Goal: Communication & Community: Answer question/provide support

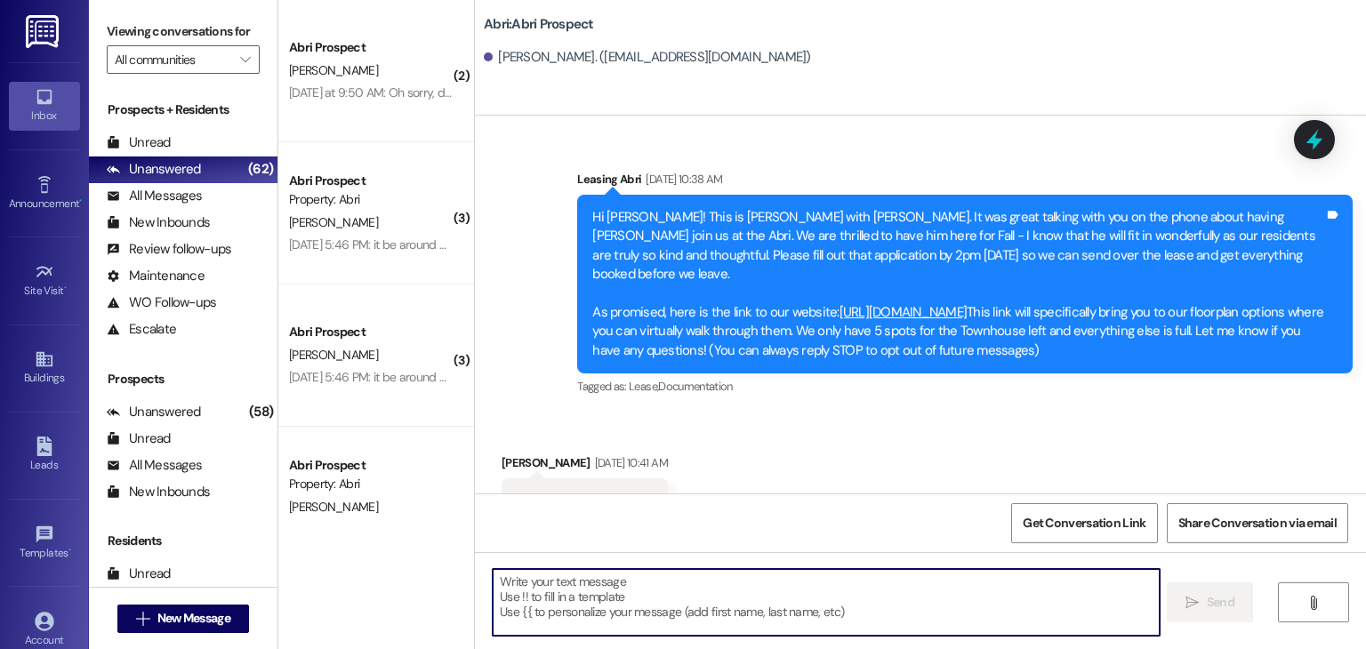
scroll to position [1145, 0]
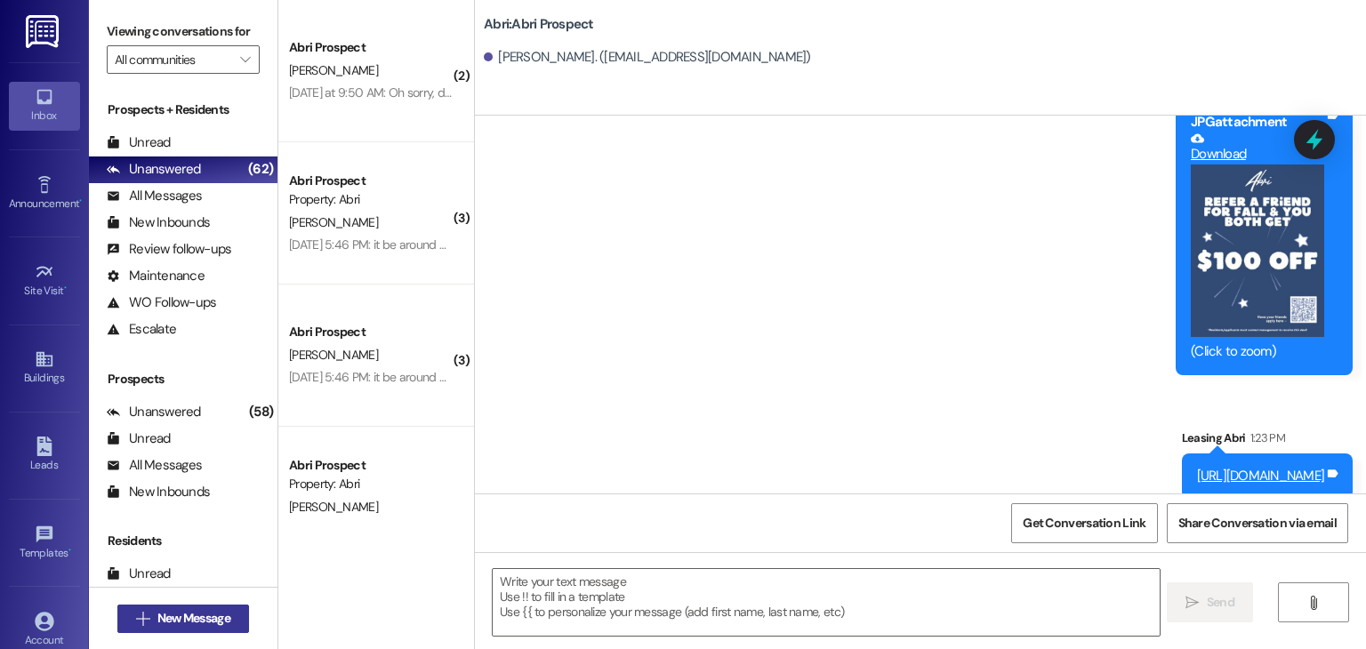
click at [196, 621] on span "New Message" at bounding box center [193, 618] width 73 height 19
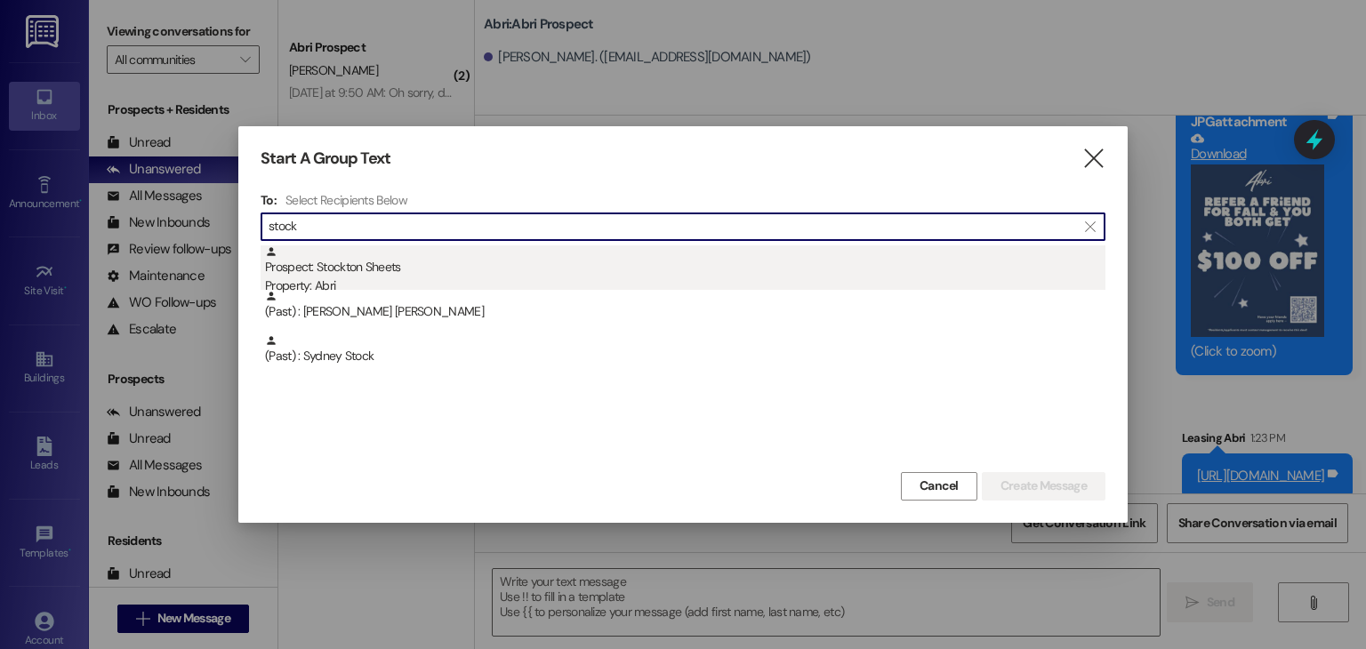
type input "stock"
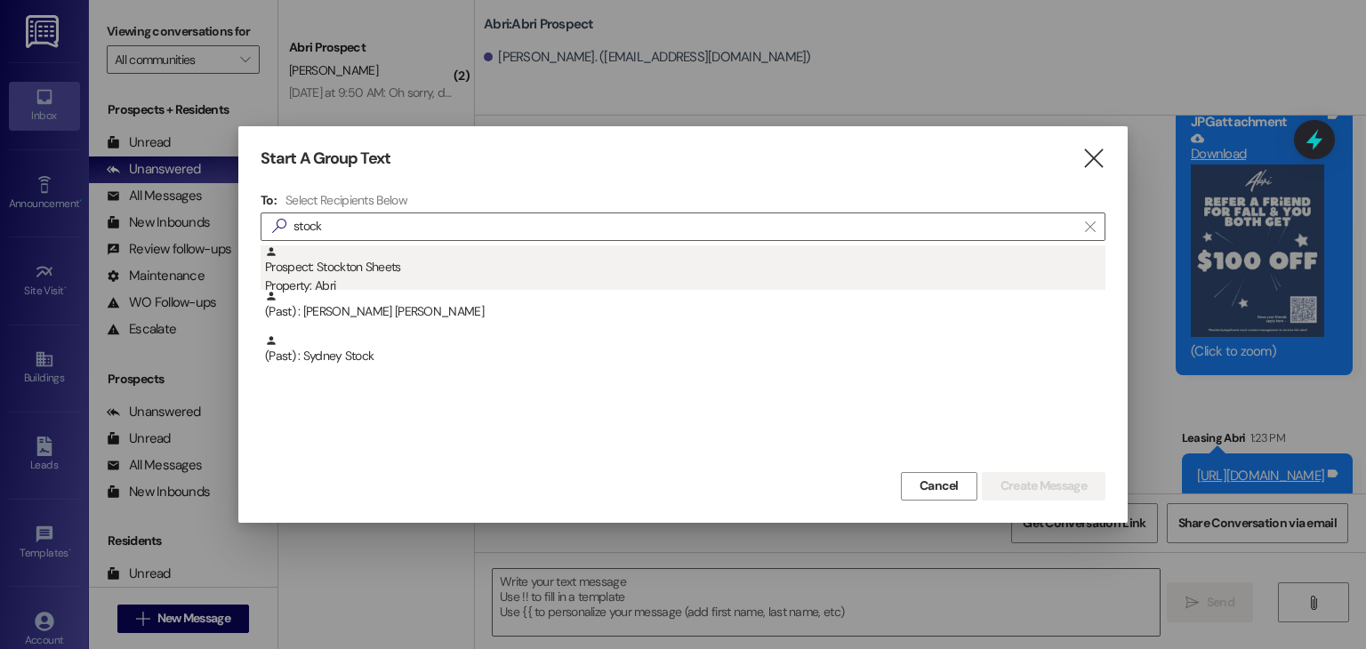
click at [347, 285] on div "Property: Abri" at bounding box center [685, 286] width 840 height 19
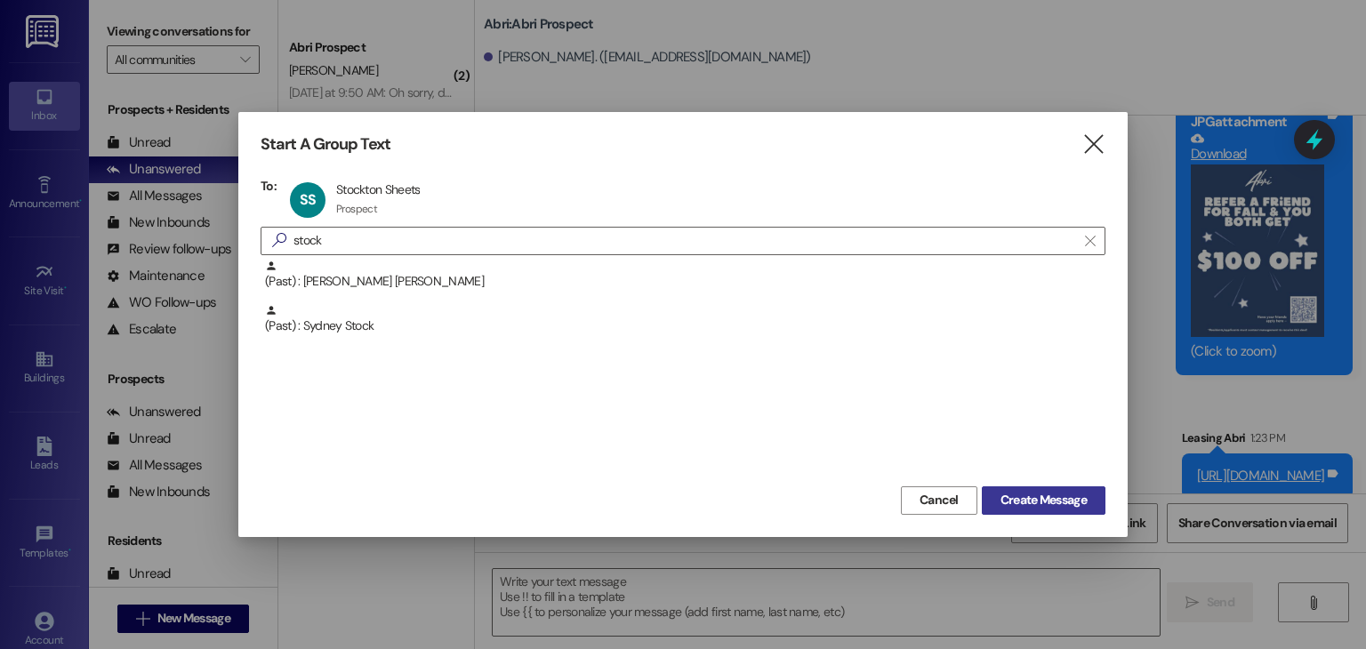
click at [1043, 491] on span "Create Message" at bounding box center [1043, 500] width 86 height 19
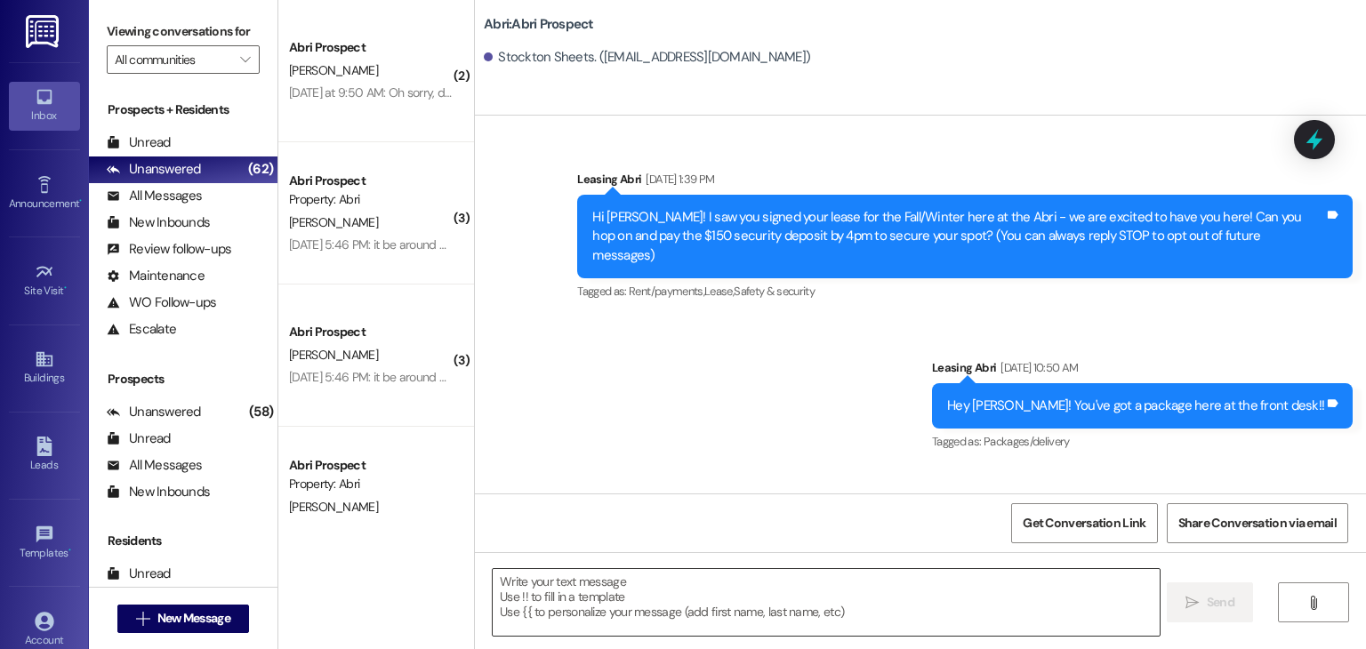
scroll to position [0, 0]
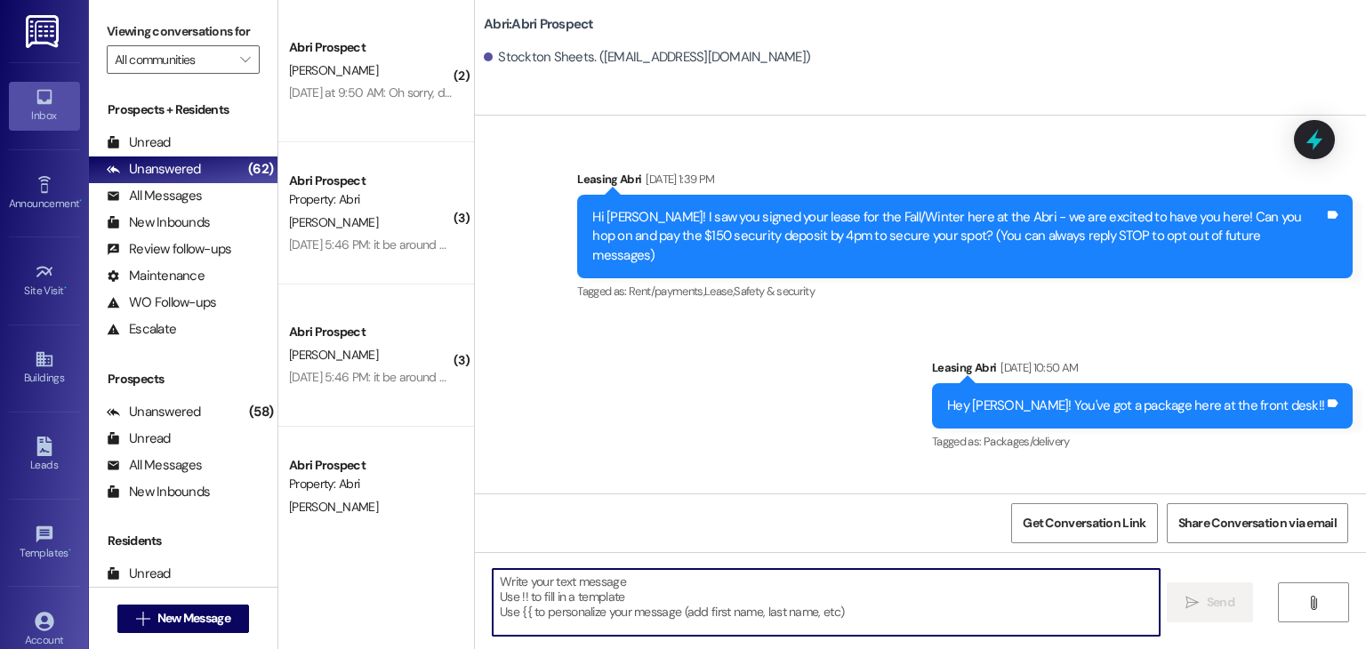
click at [757, 582] on textarea at bounding box center [826, 602] width 666 height 67
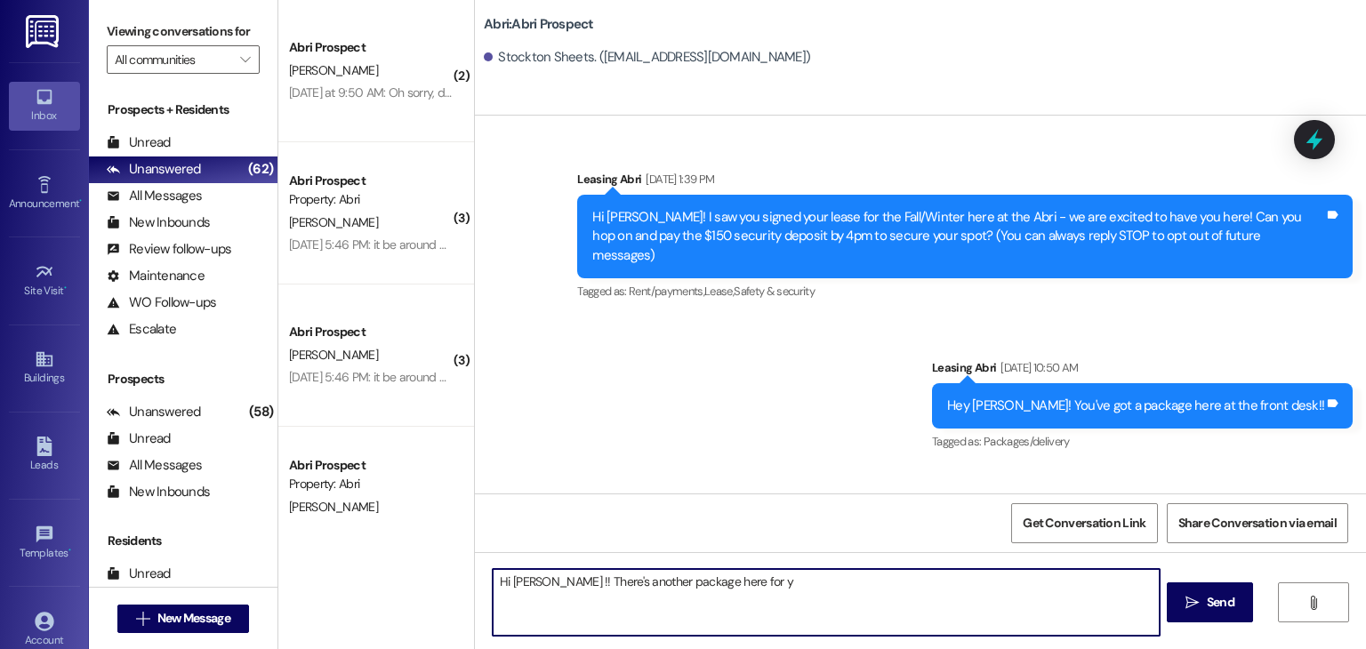
type textarea "Hi [PERSON_NAME] !! There's another package here for ya"
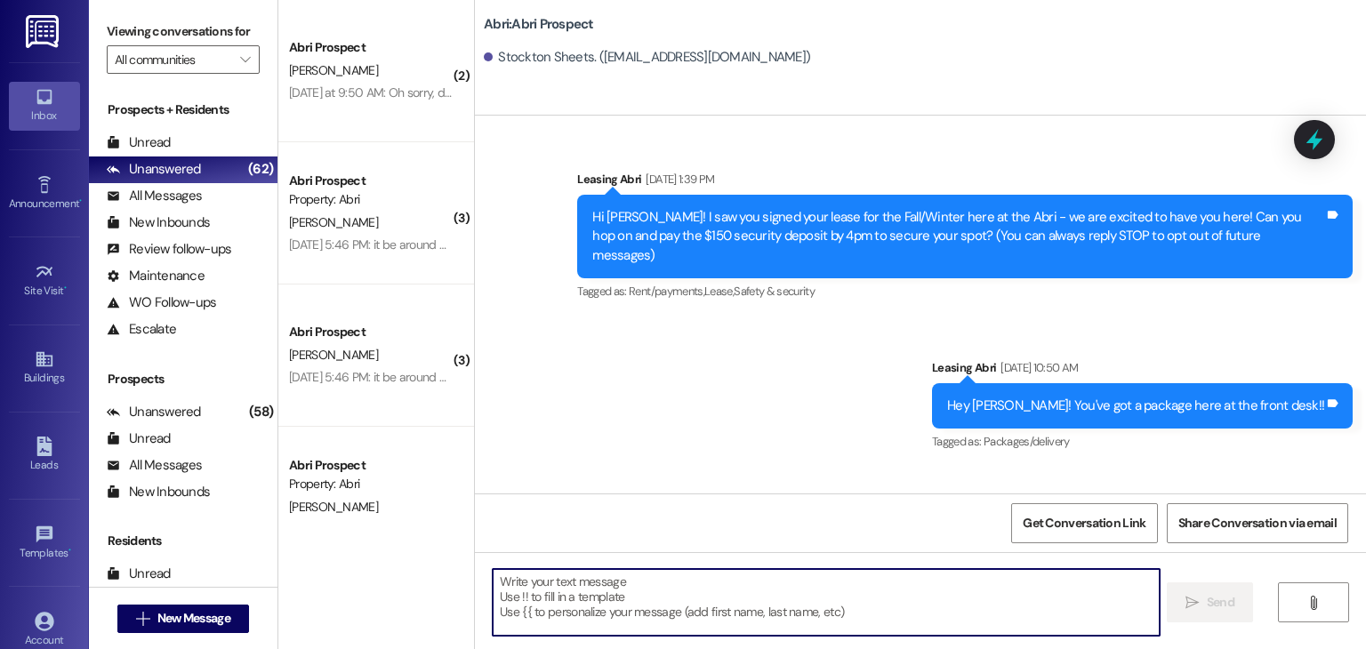
scroll to position [80, 0]
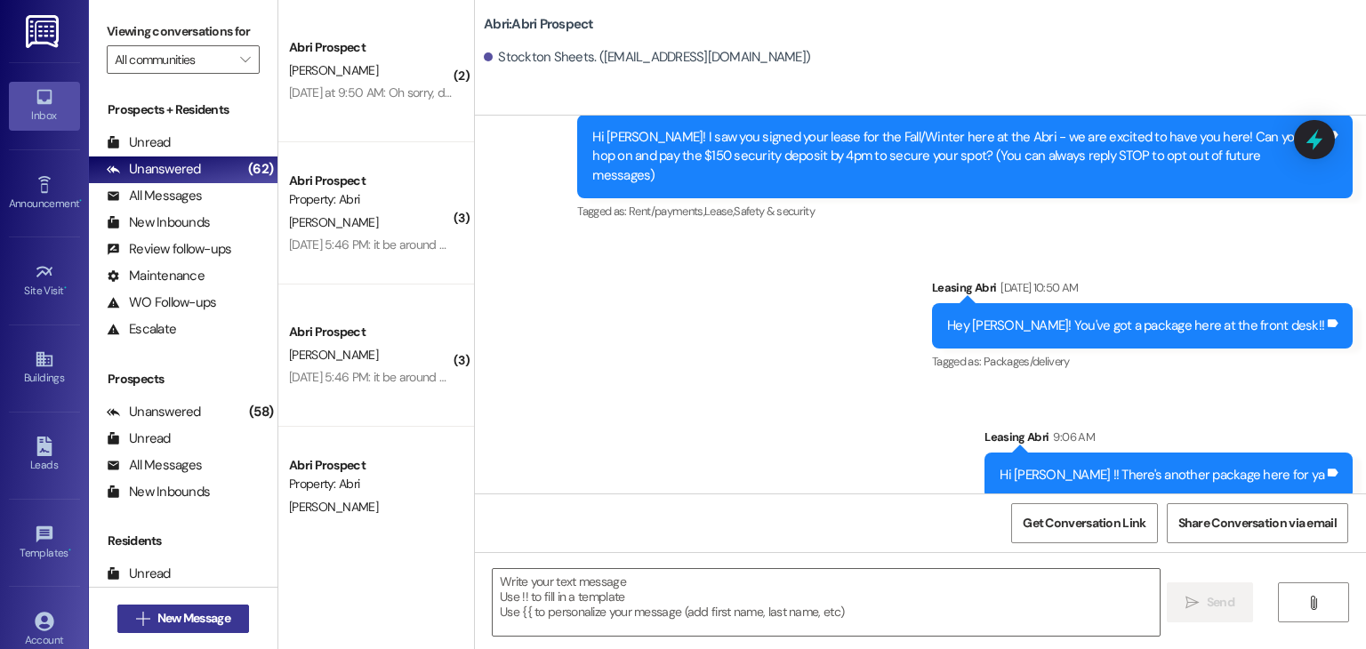
click at [204, 618] on span "New Message" at bounding box center [193, 618] width 73 height 19
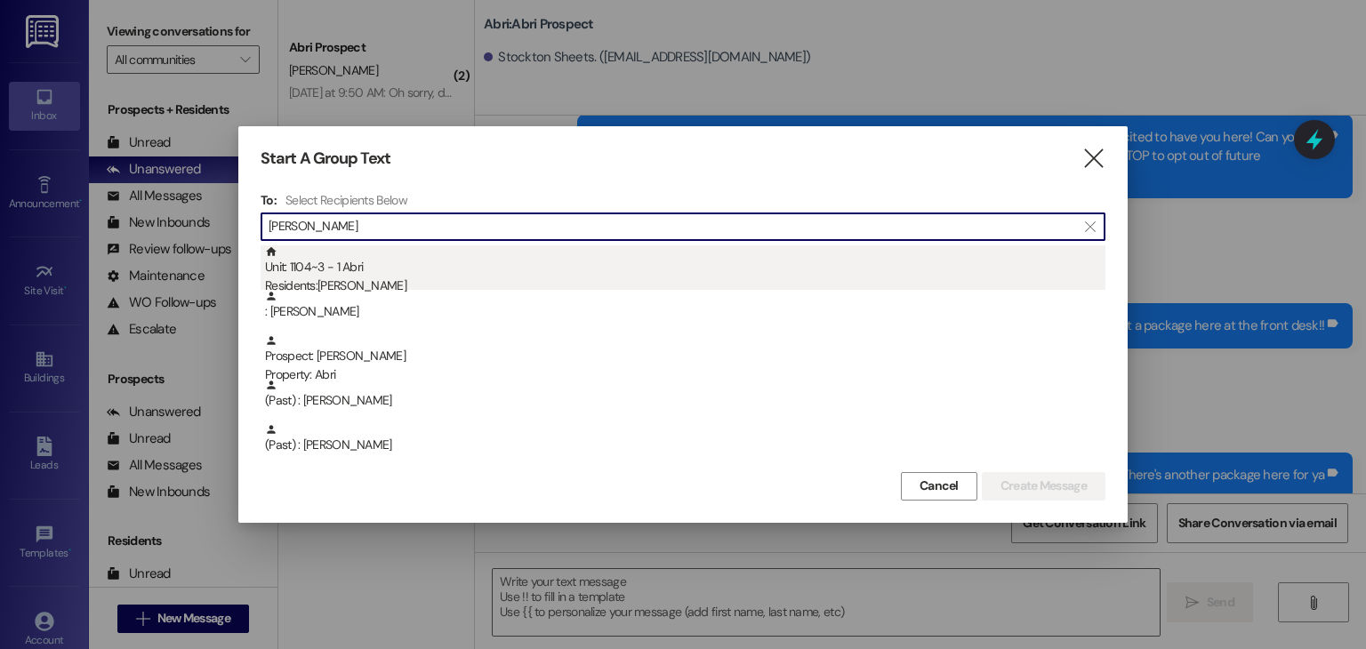
type input "[PERSON_NAME]"
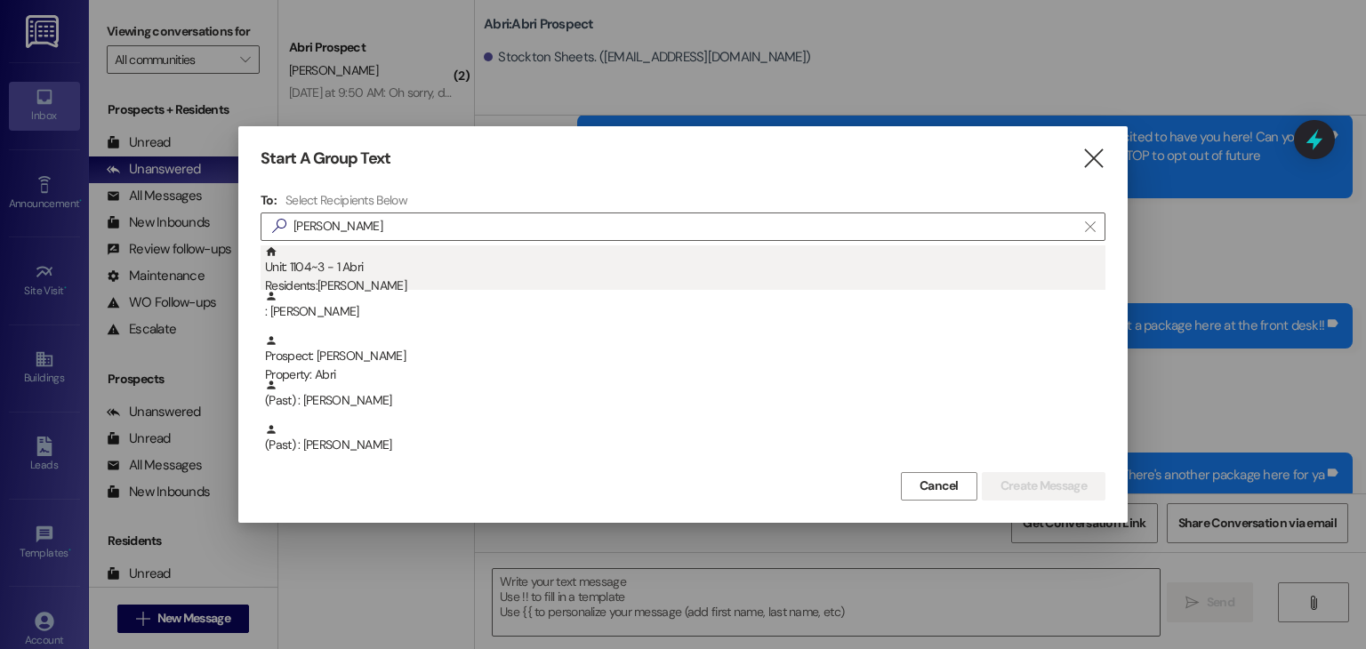
click at [455, 268] on div "Unit: 1104~3 - 1 [DEMOGRAPHIC_DATA] Residents: [PERSON_NAME]" at bounding box center [685, 270] width 840 height 51
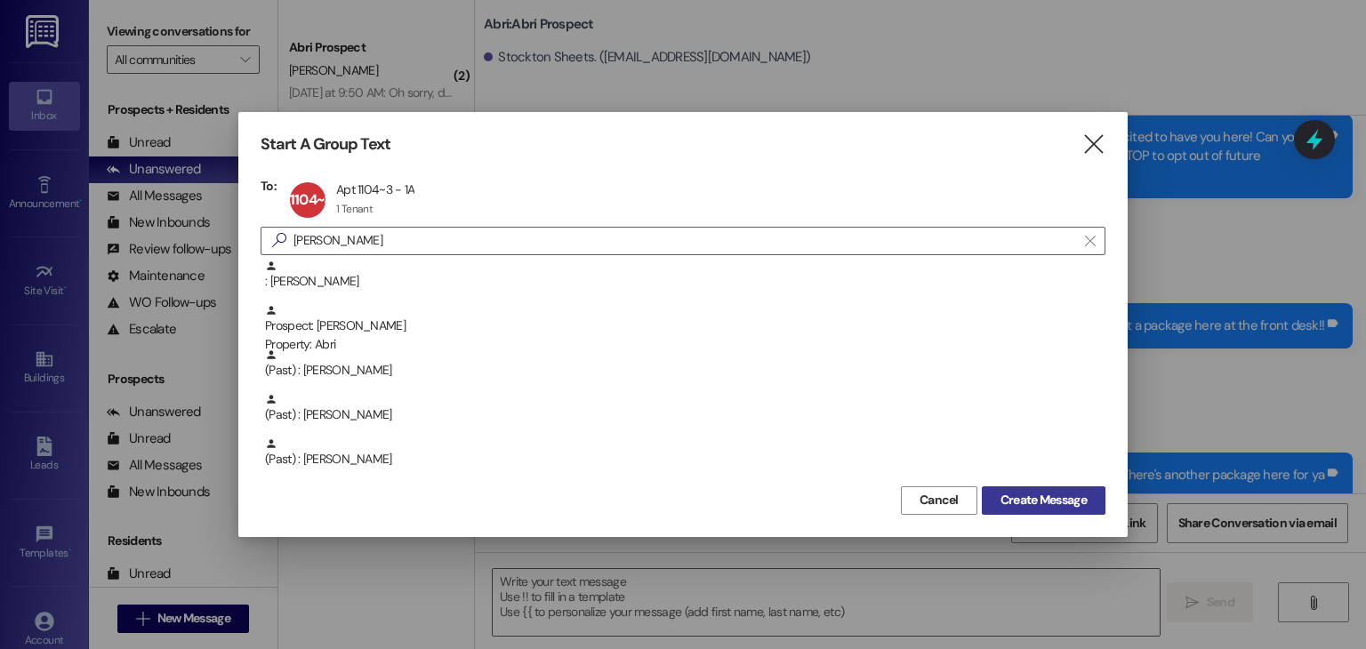
click at [1040, 502] on span "Create Message" at bounding box center [1043, 500] width 86 height 19
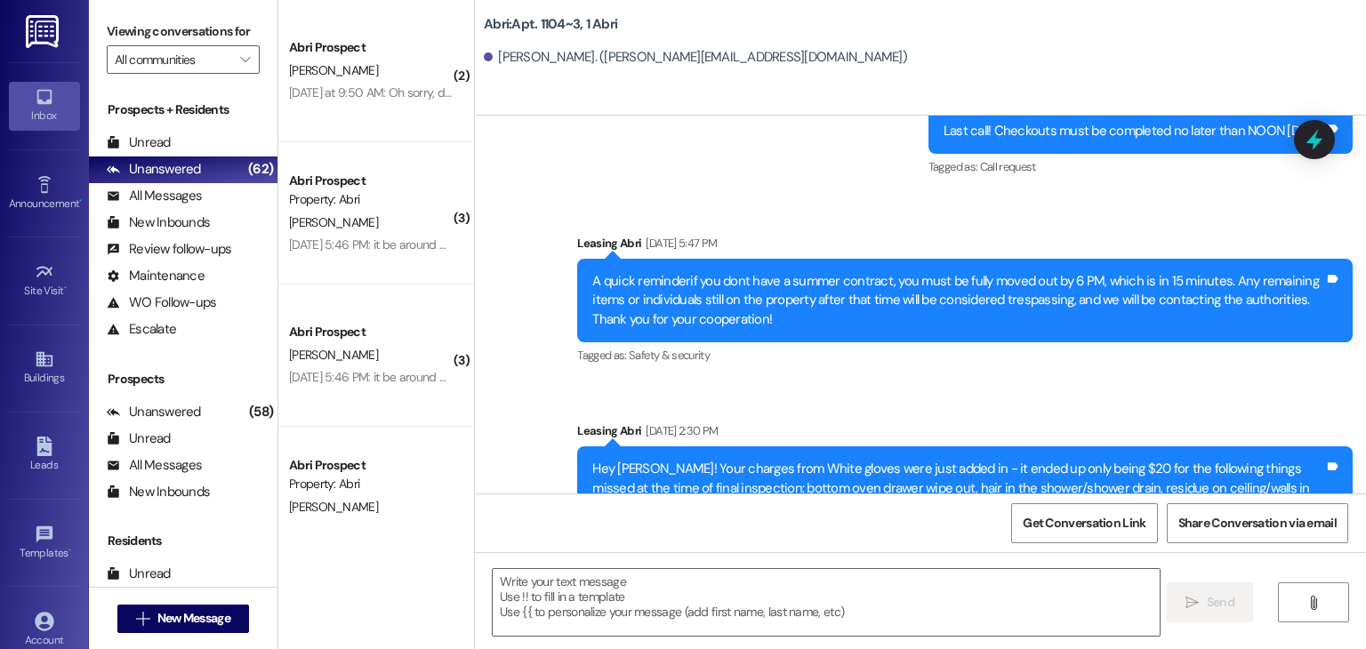
scroll to position [11343, 0]
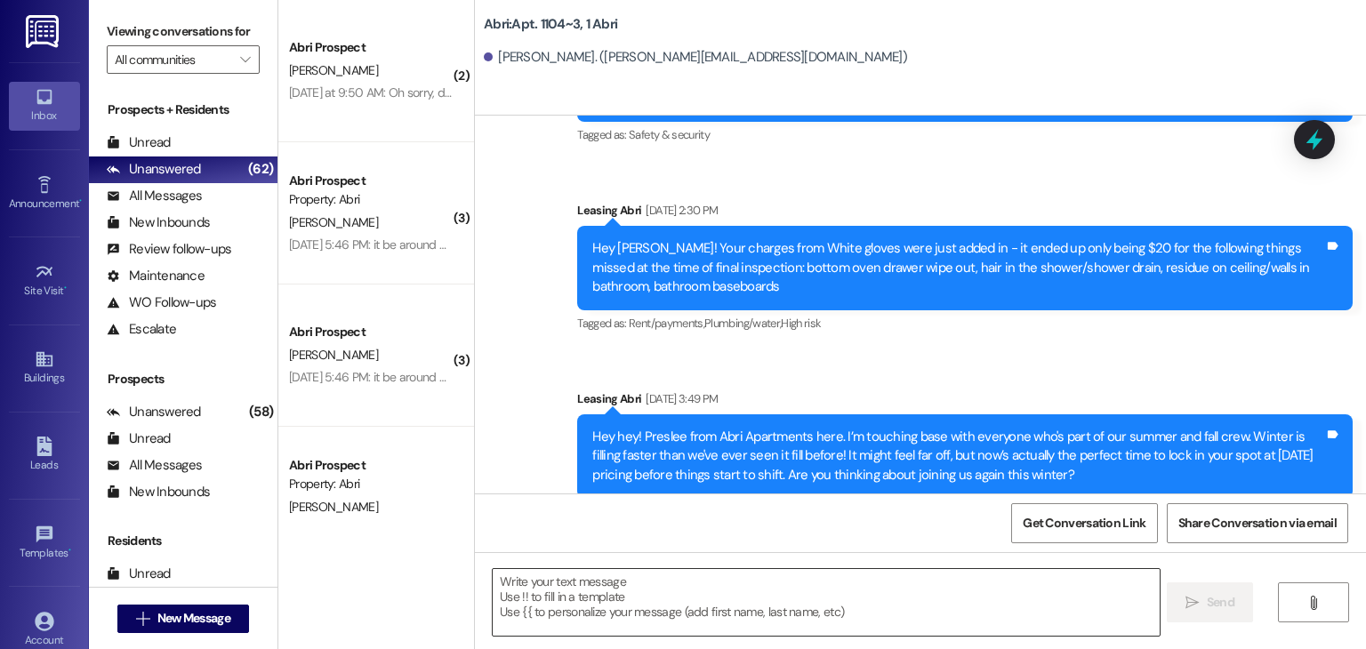
click at [635, 594] on textarea at bounding box center [826, 602] width 666 height 67
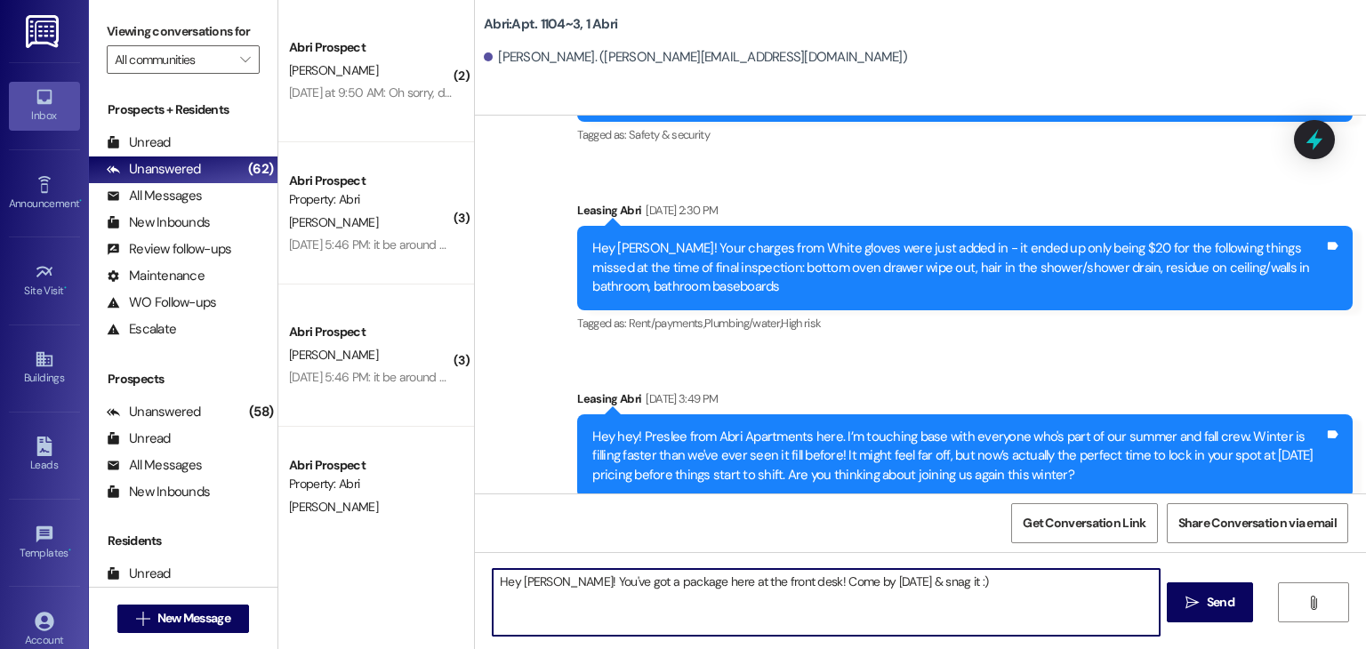
type textarea "Hey [PERSON_NAME]! You've got a package here at the front desk! Come by [DATE] …"
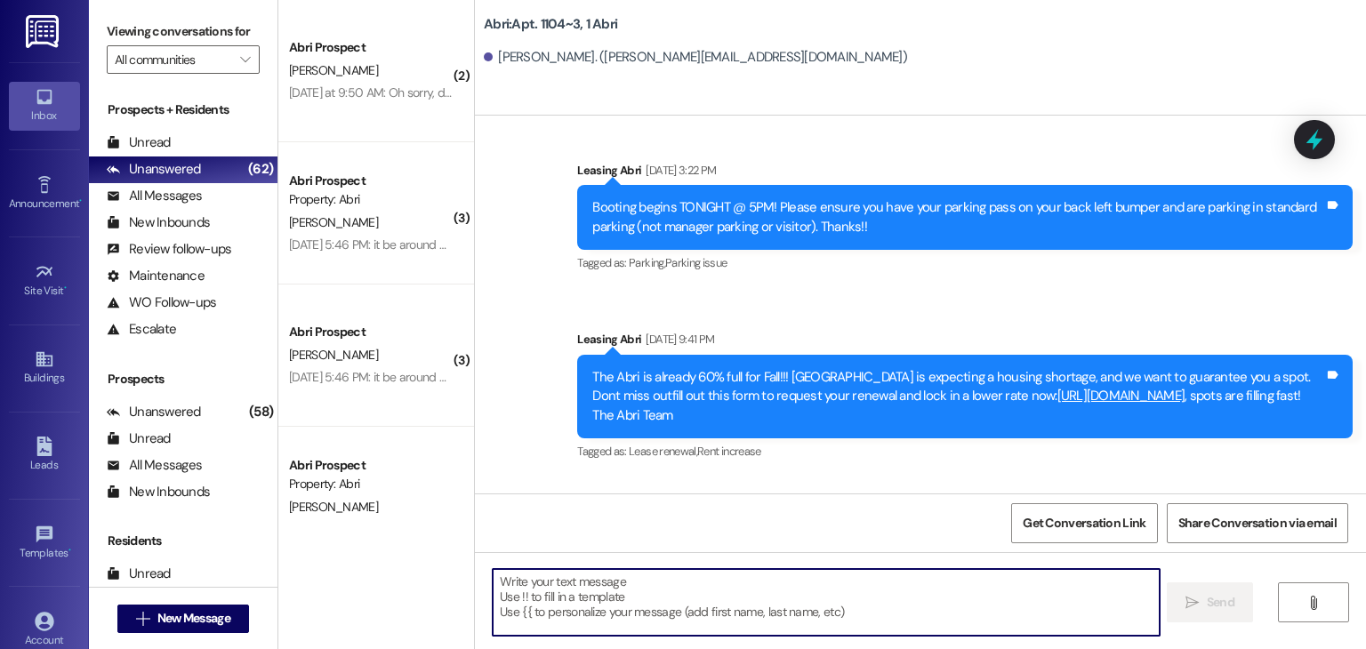
scroll to position [2733, 0]
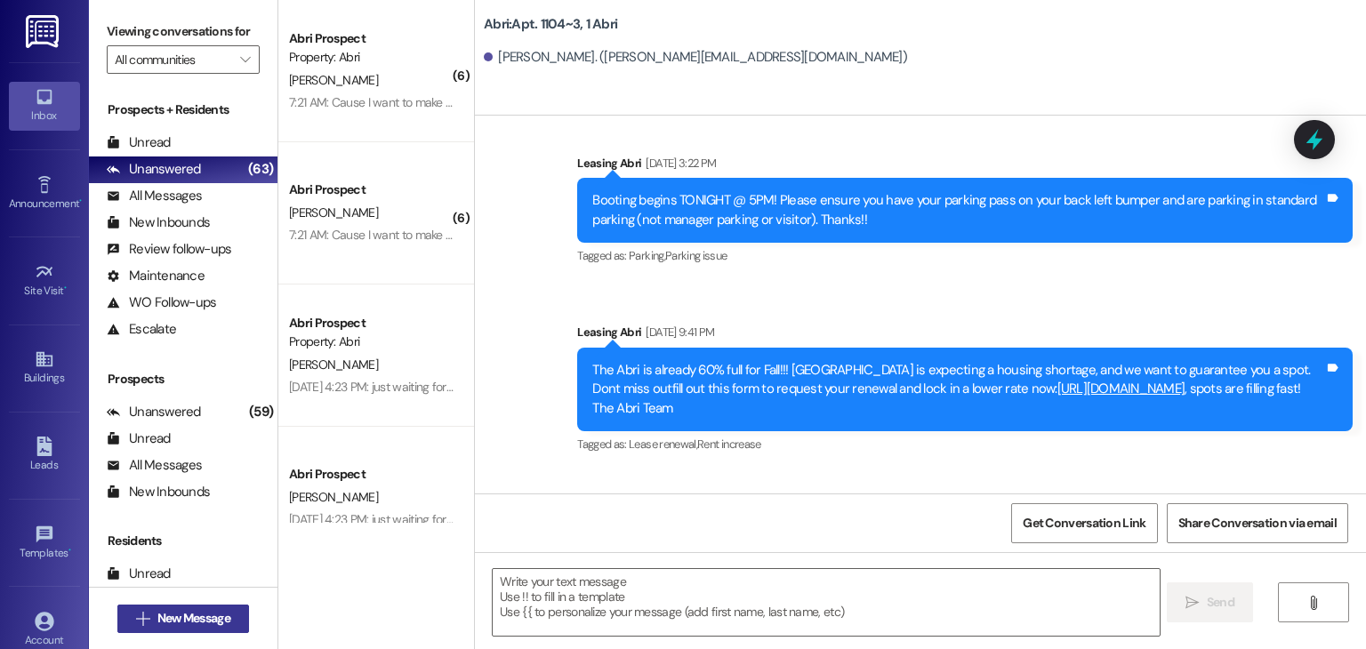
click at [201, 613] on span "New Message" at bounding box center [193, 618] width 73 height 19
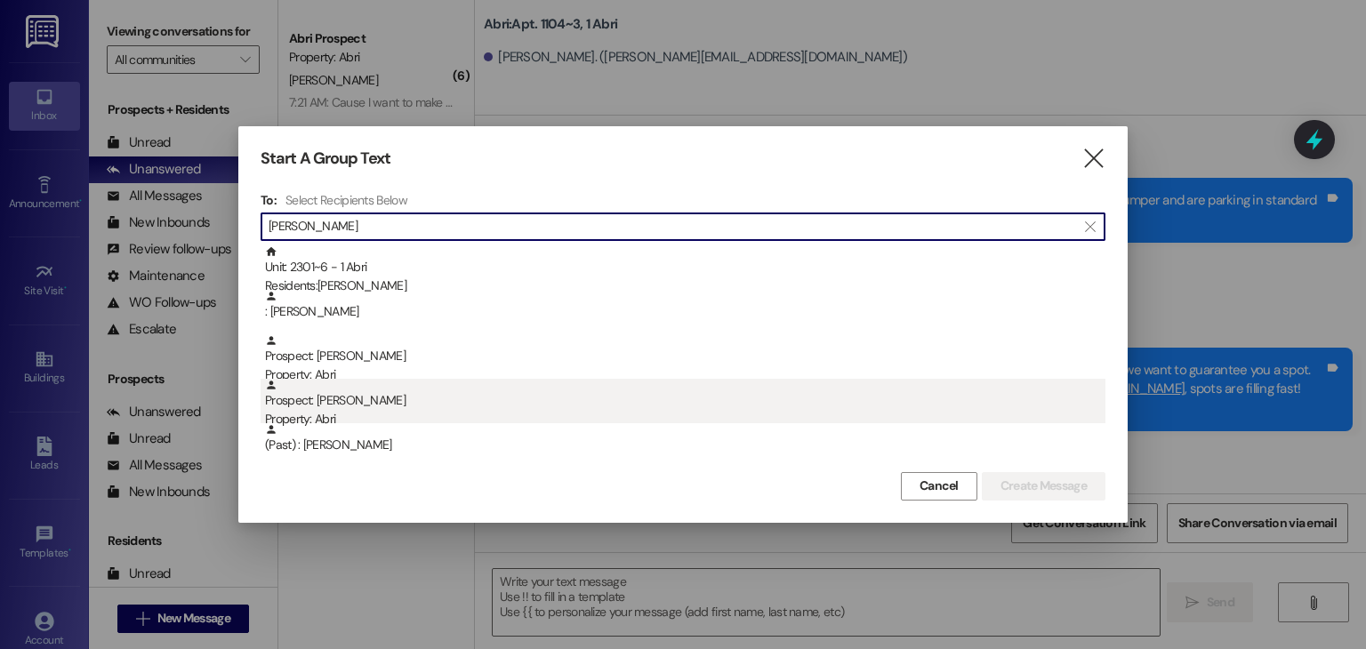
type input "[PERSON_NAME]"
click at [343, 410] on div "Property: Abri" at bounding box center [685, 419] width 840 height 19
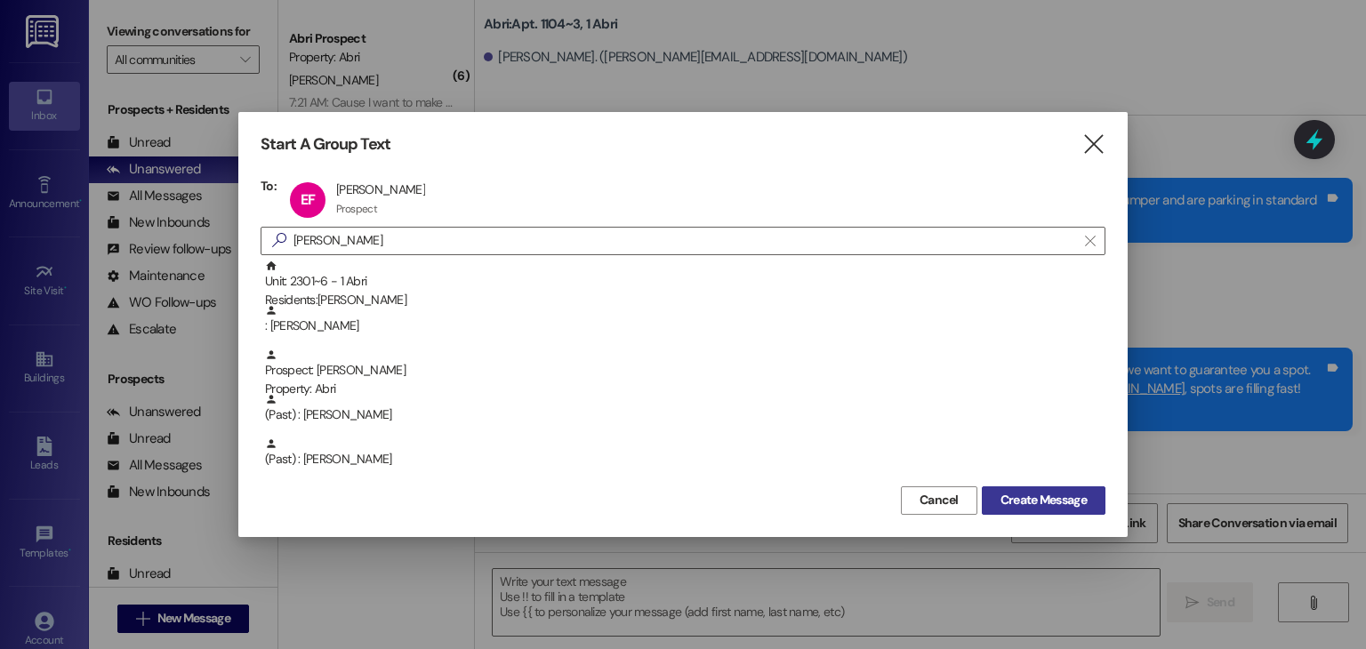
click at [1008, 498] on span "Create Message" at bounding box center [1043, 500] width 86 height 19
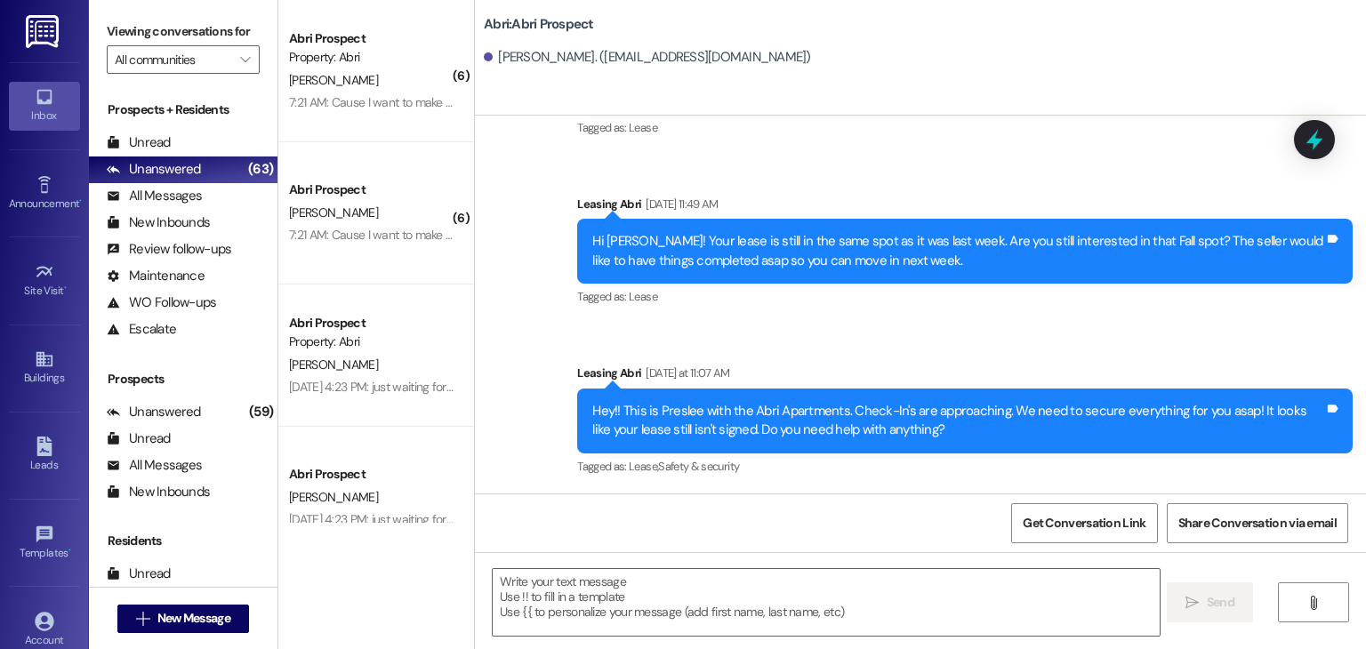
scroll to position [476, 0]
click at [626, 588] on textarea at bounding box center [826, 602] width 666 height 67
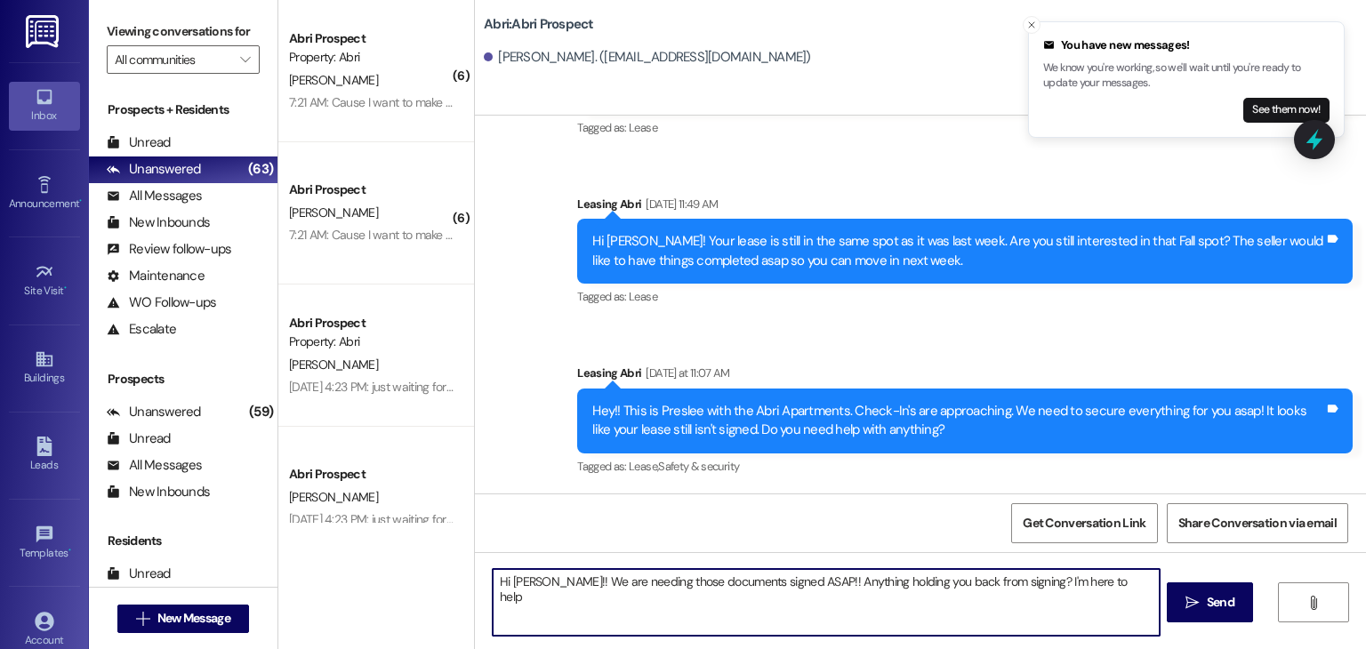
type textarea "Hi [PERSON_NAME]!! We are needing those documents signed ASAP!! Anything holdin…"
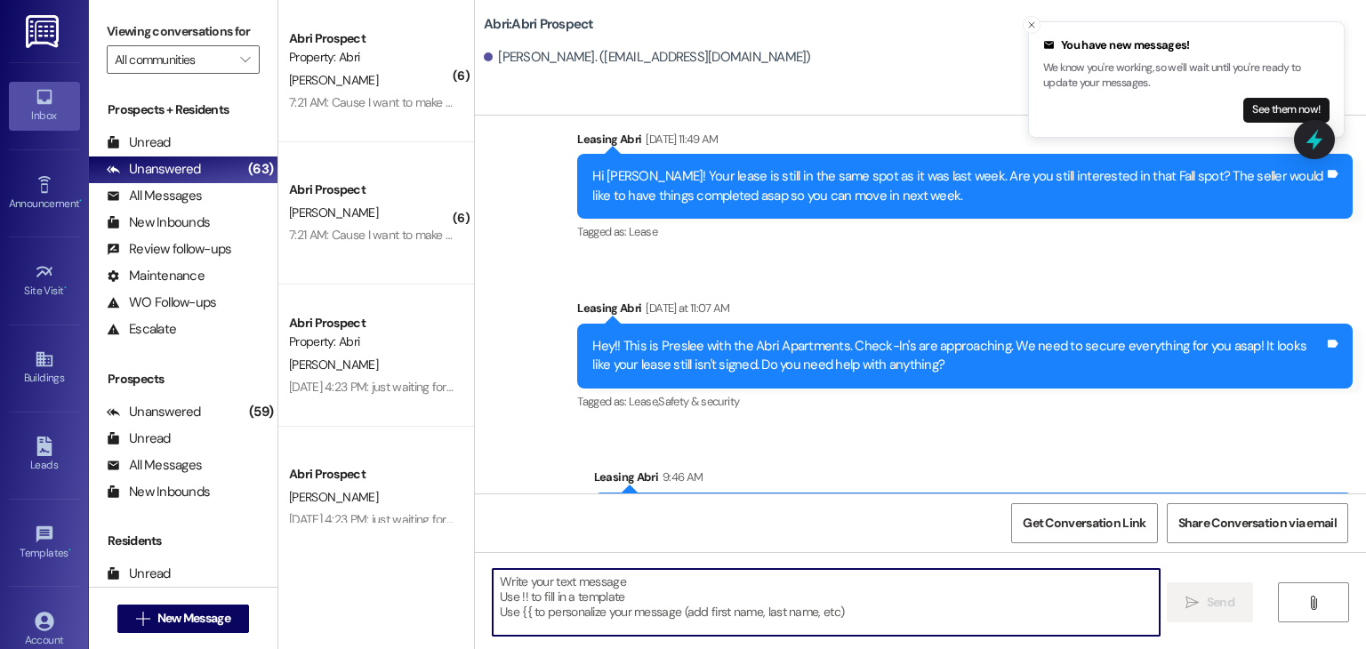
scroll to position [599, 0]
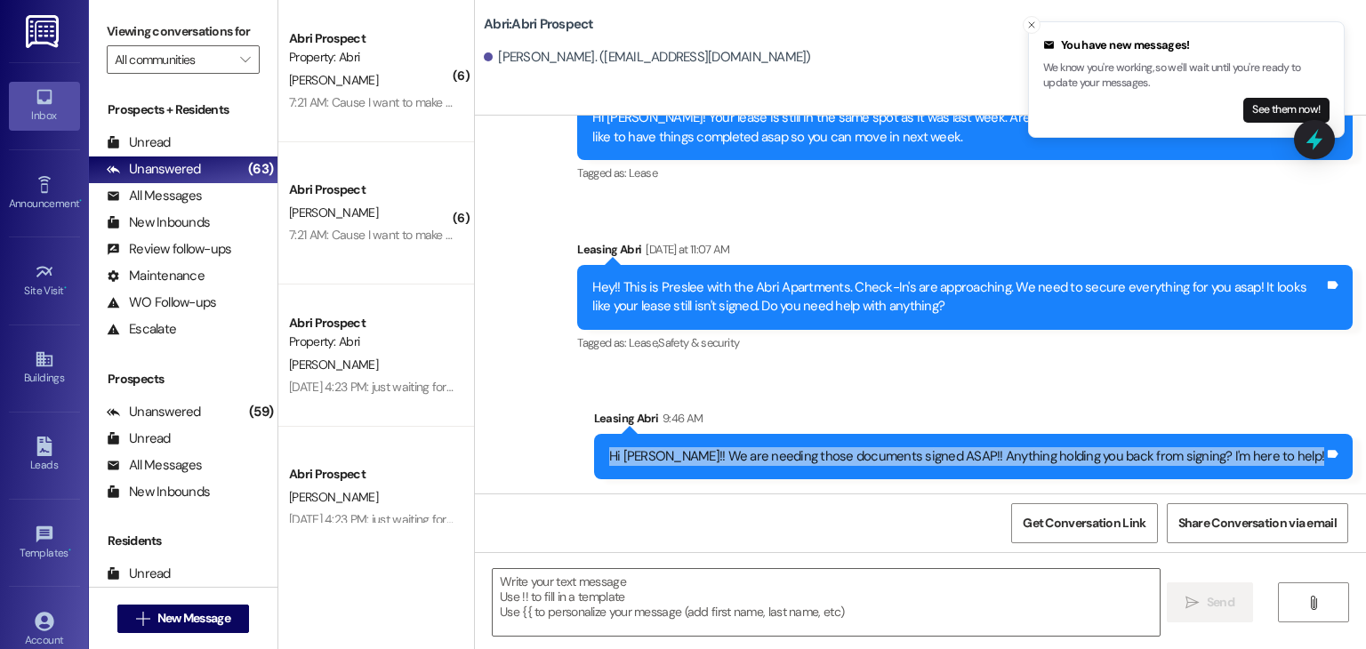
drag, startPoint x: 694, startPoint y: 452, endPoint x: 1321, endPoint y: 478, distance: 628.3
click at [1321, 478] on div "Hi [PERSON_NAME]!! We are needing those documents signed ASAP!! Anything holdin…" at bounding box center [973, 456] width 758 height 45
copy div "Hi [PERSON_NAME]!! We are needing those documents signed ASAP!! Anything holdin…"
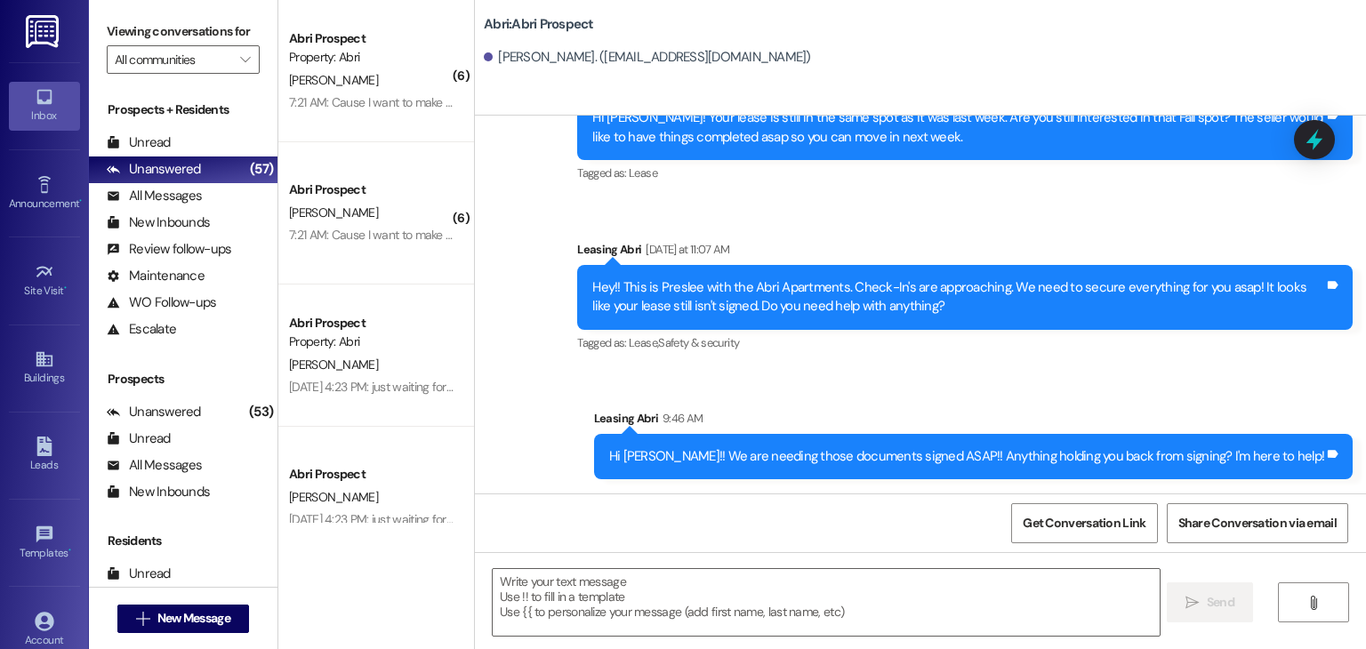
click at [614, 385] on div "Sent via SMS Leasing Abri [DATE] 12:13 PM Hey [PERSON_NAME]! I just contacted t…" at bounding box center [920, 168] width 891 height 650
click at [187, 606] on button " New Message" at bounding box center [183, 619] width 132 height 28
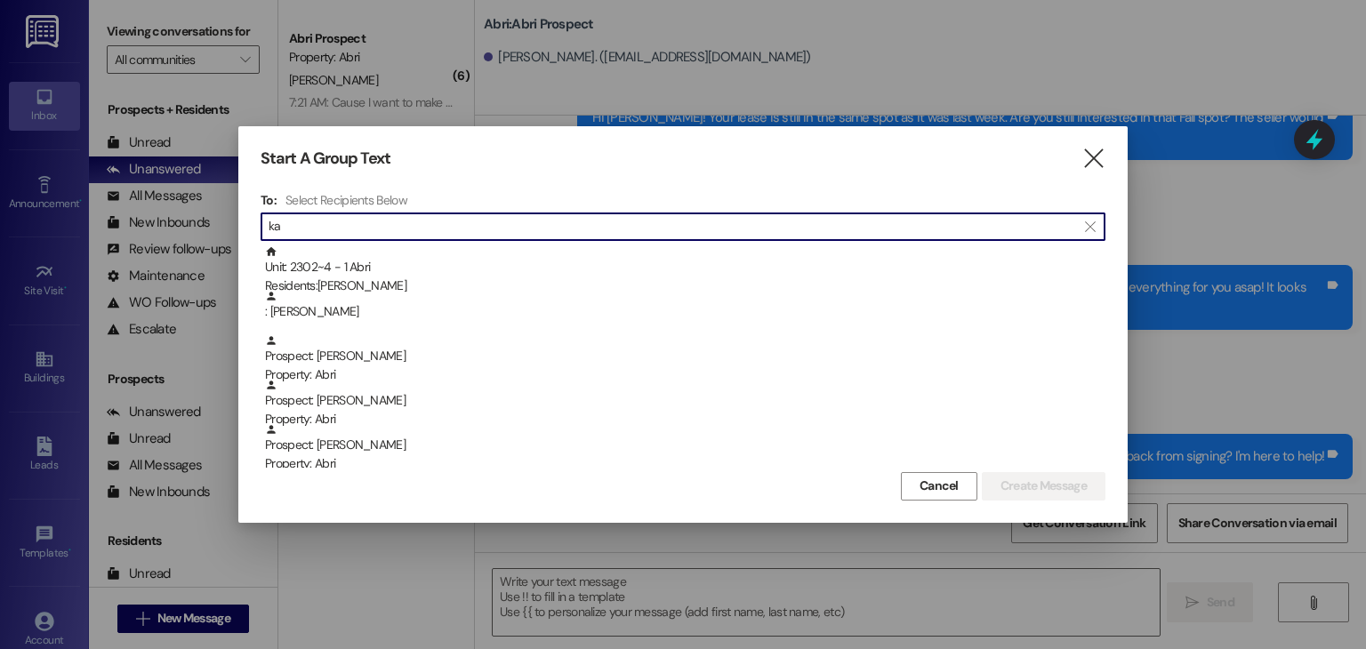
type input "k"
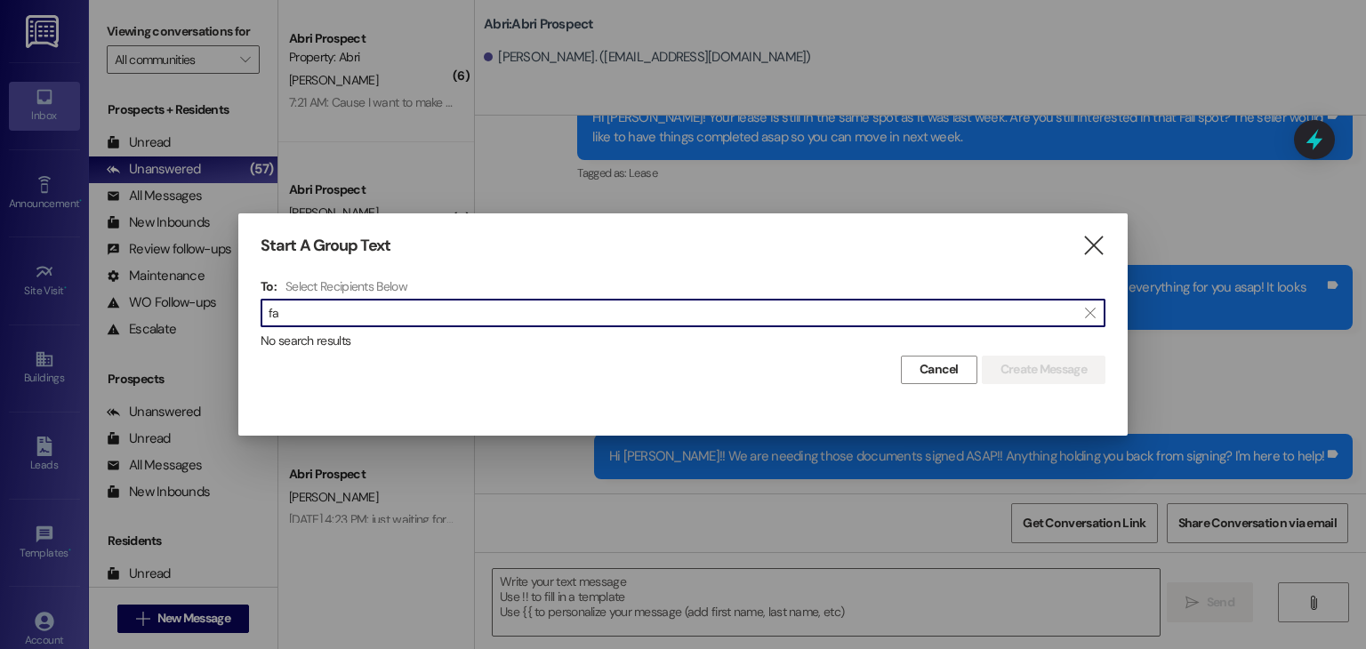
type input "f"
type input "Faith Mill"
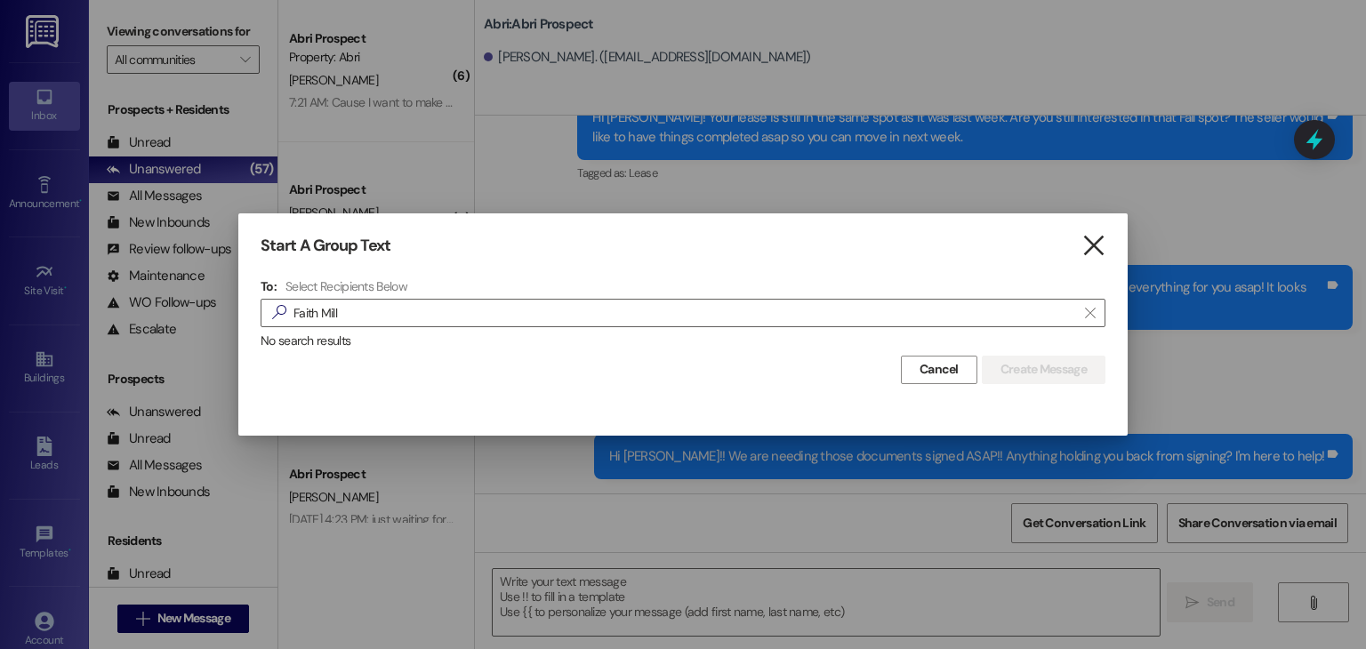
click at [1092, 243] on icon "" at bounding box center [1093, 246] width 24 height 19
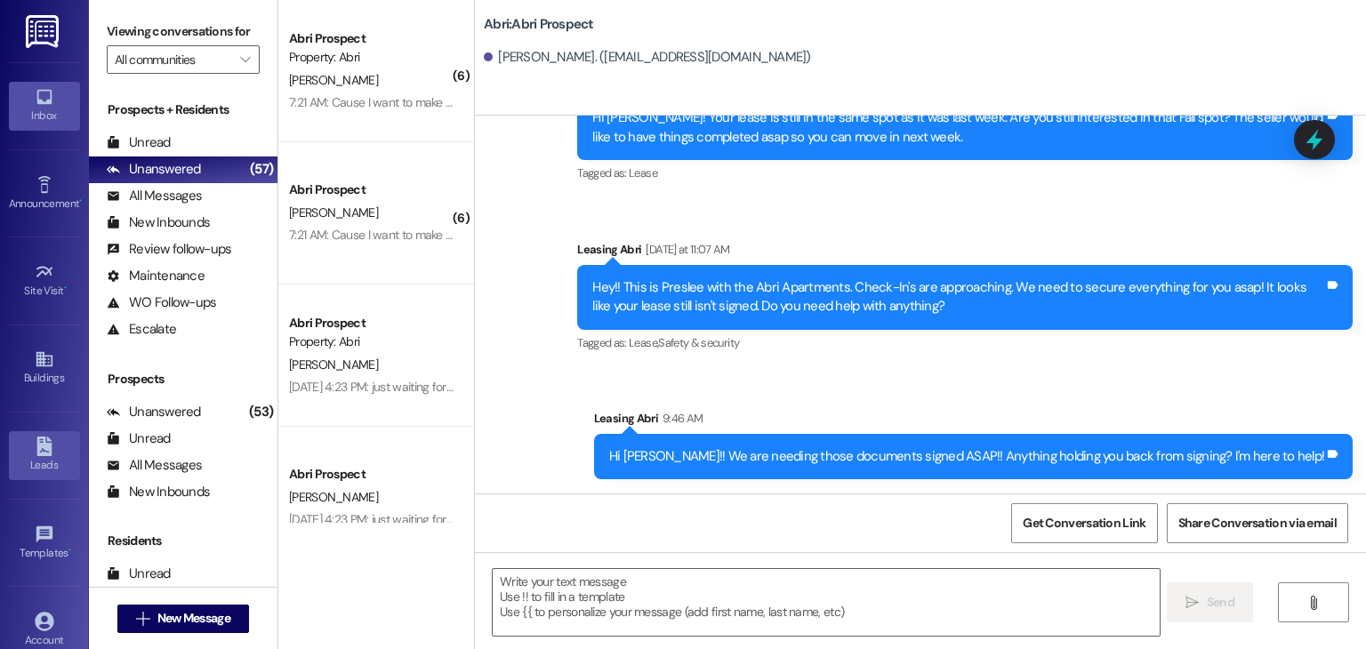
click at [43, 438] on icon at bounding box center [45, 447] width 20 height 20
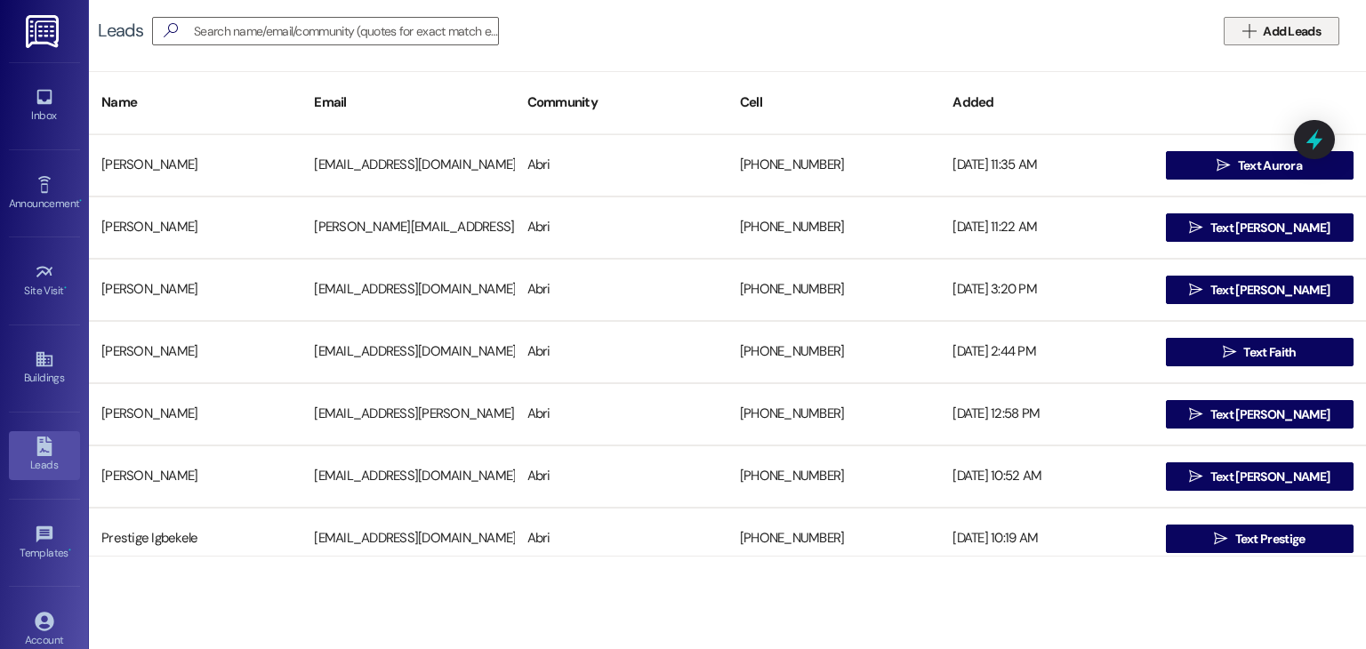
click at [1263, 19] on button " Add Leads" at bounding box center [1282, 31] width 116 height 28
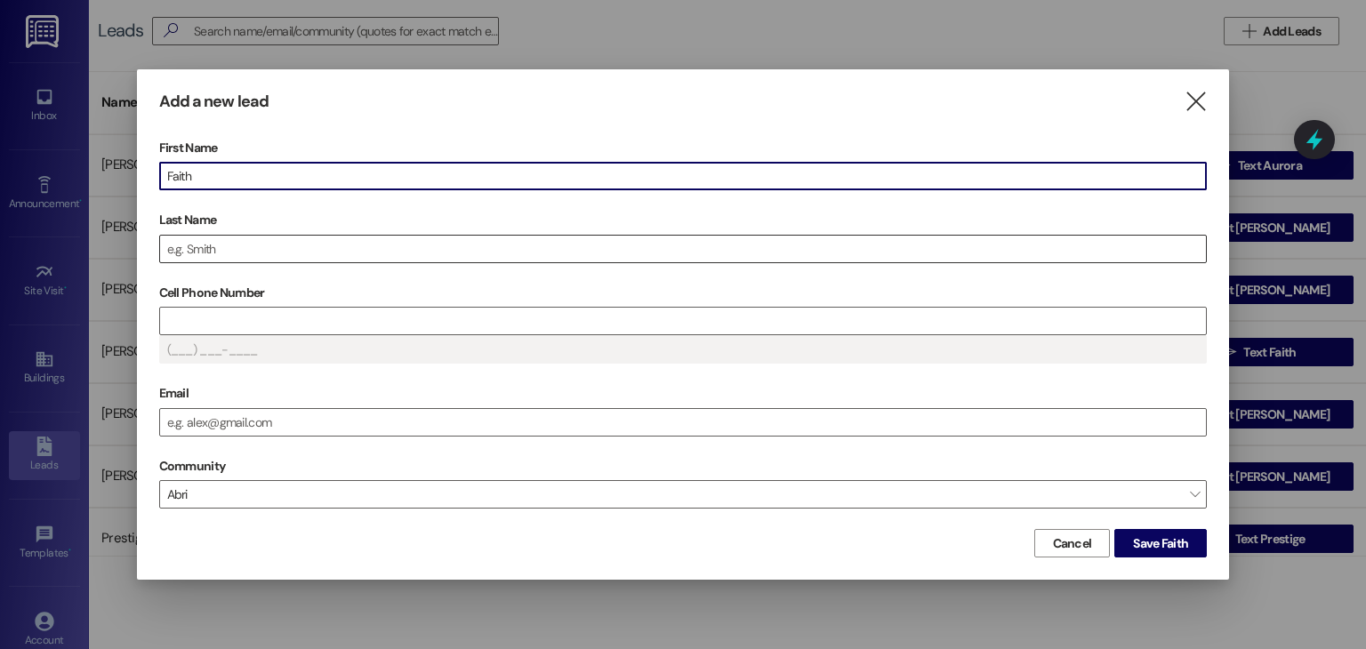
click at [736, 250] on input "Last Name" at bounding box center [683, 249] width 1047 height 27
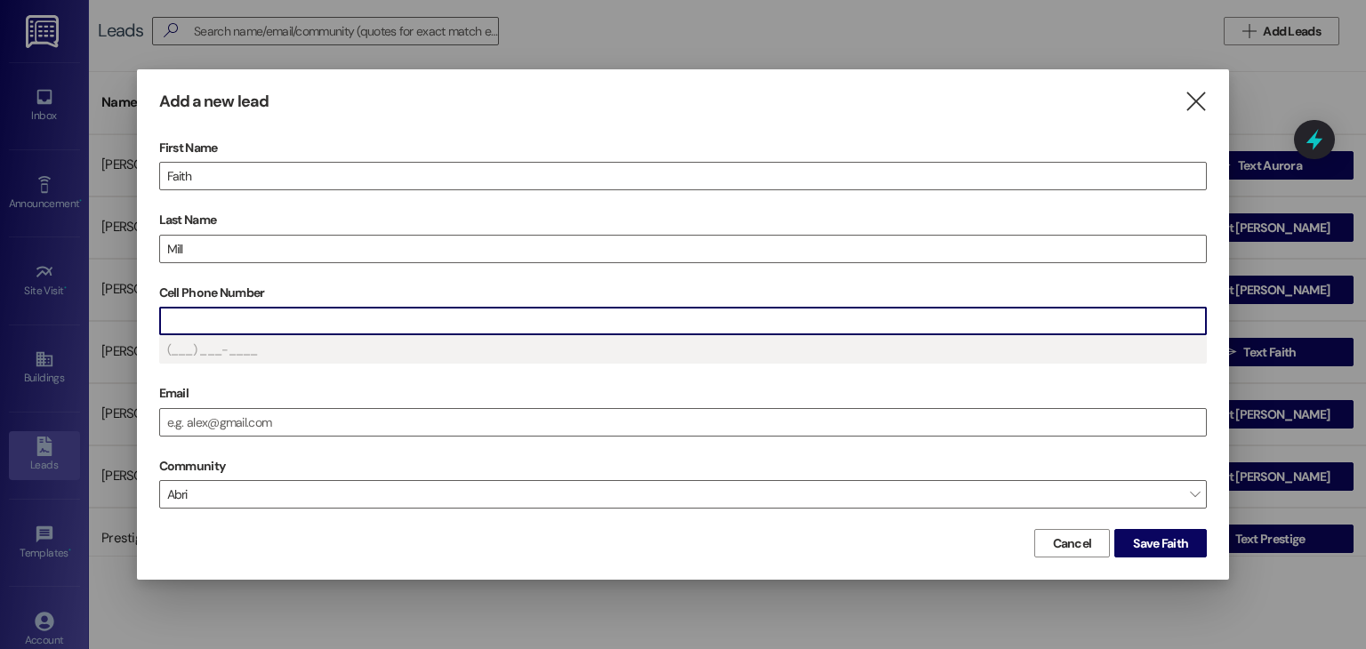
click at [531, 324] on input "Cell Phone Number" at bounding box center [683, 321] width 1047 height 27
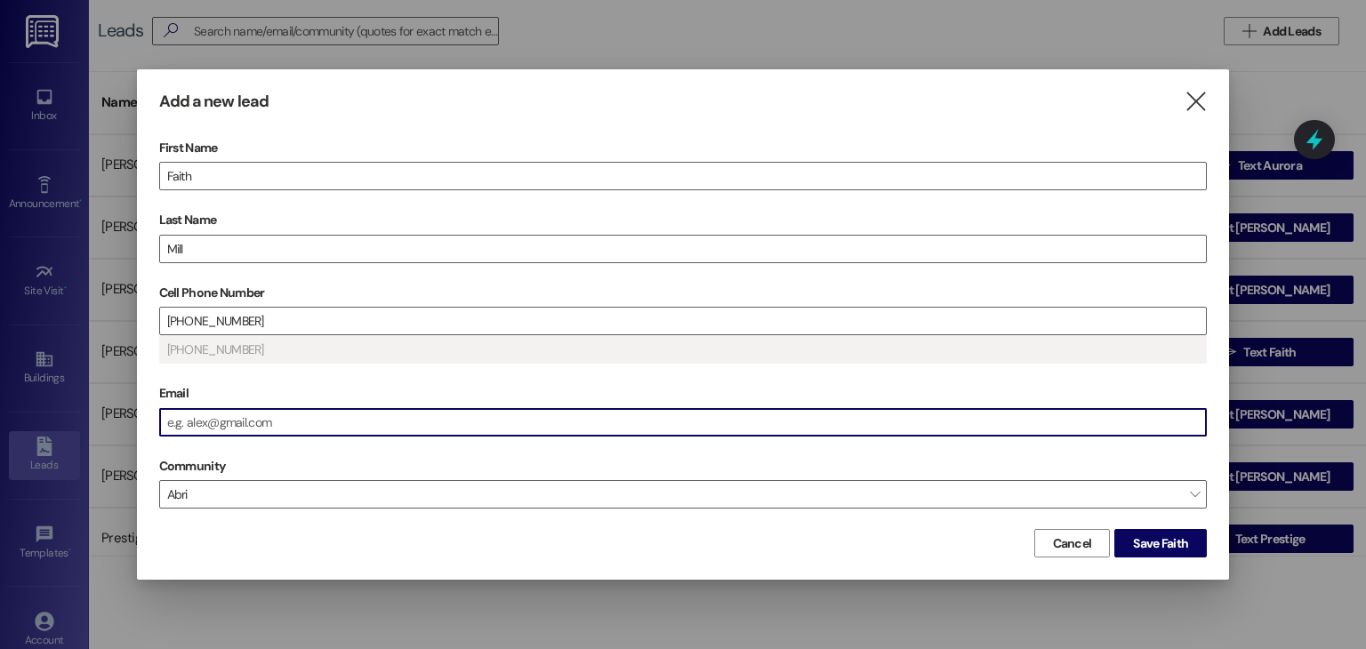
click at [452, 417] on input "Email" at bounding box center [683, 422] width 1047 height 27
click at [1147, 543] on span "Save Faith" at bounding box center [1160, 543] width 55 height 19
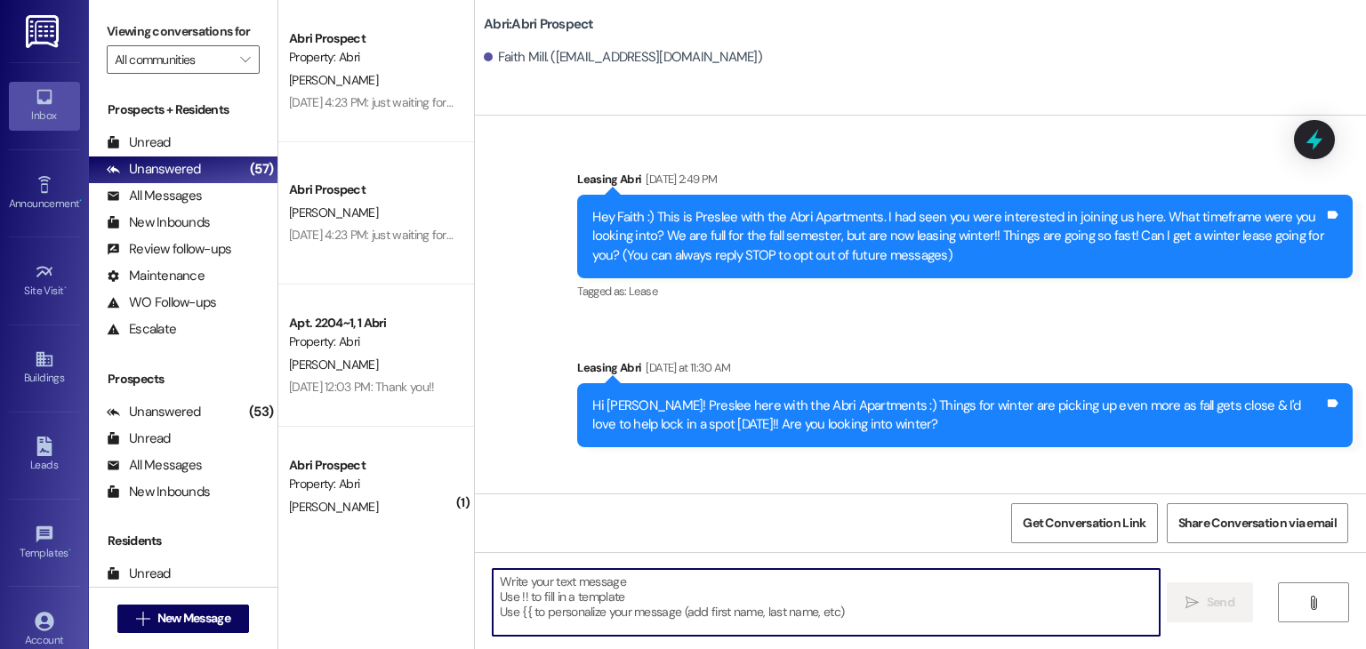
click at [576, 581] on textarea at bounding box center [826, 602] width 666 height 67
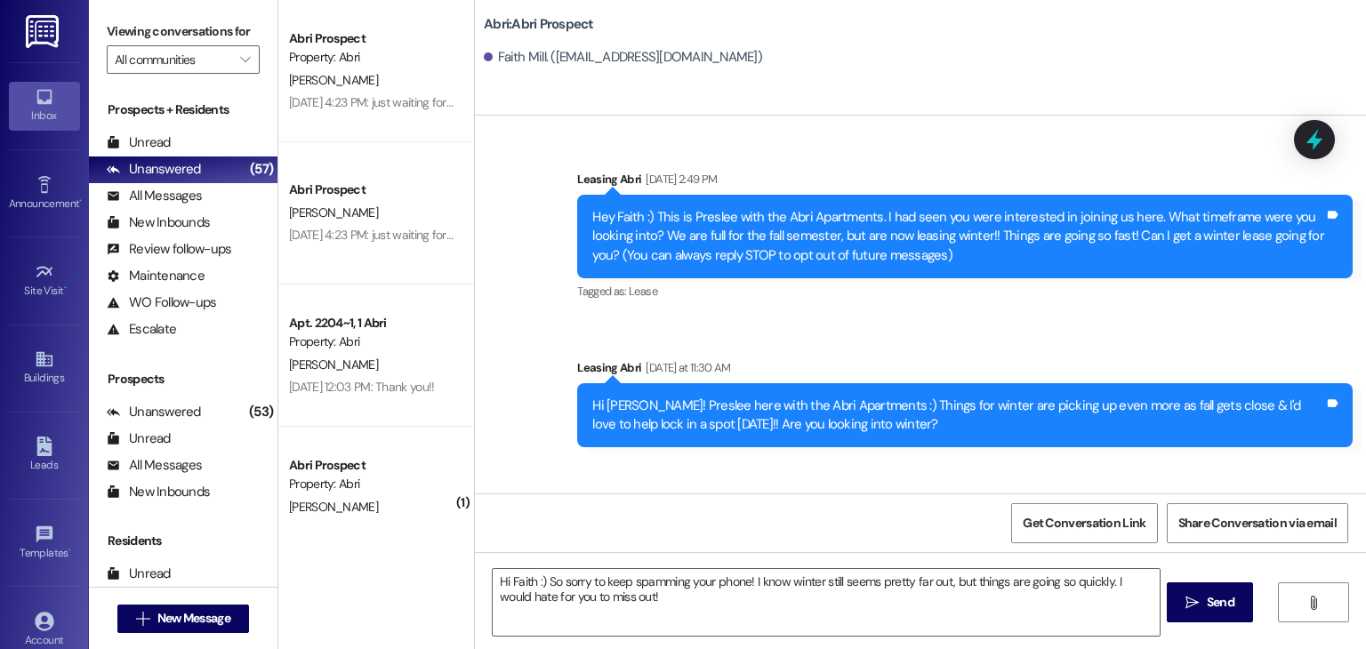
click at [586, 383] on div "Hi [PERSON_NAME]! Preslee here with the Abri Apartments :) Things for winter ar…" at bounding box center [964, 415] width 775 height 65
click at [694, 408] on div "Hi [PERSON_NAME]! Preslee here with the Abri Apartments :) Things for winter ar…" at bounding box center [958, 416] width 732 height 38
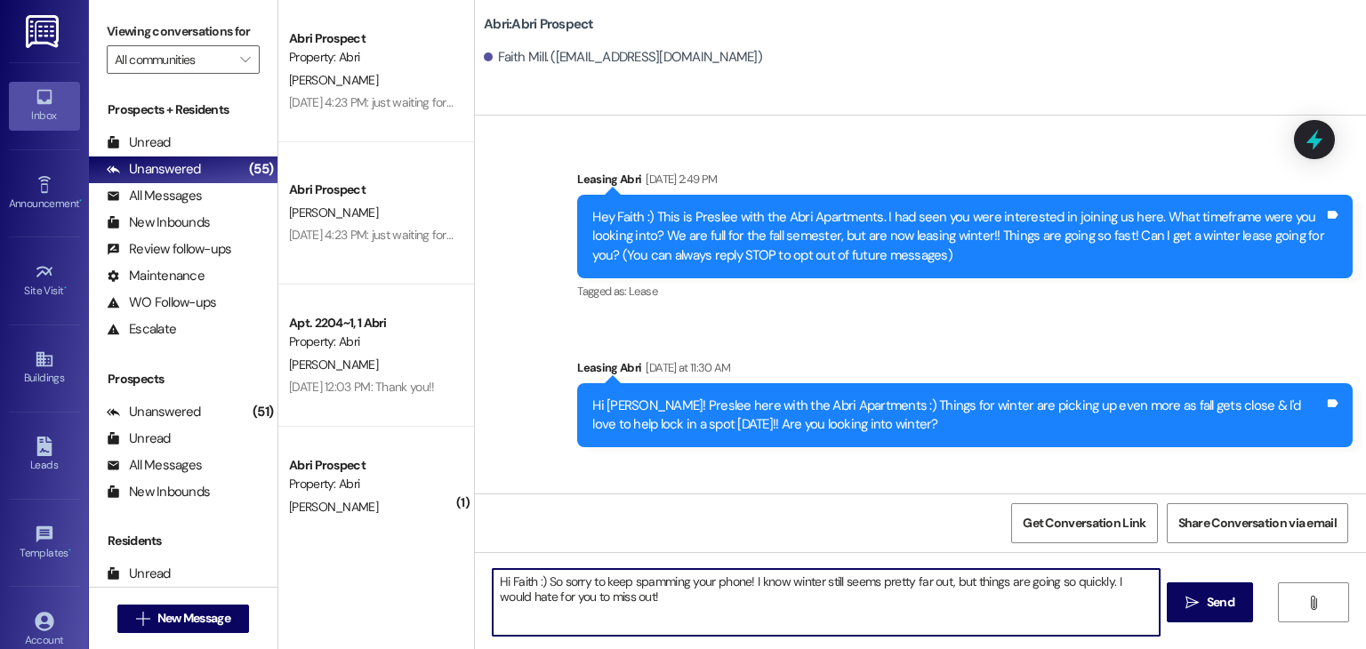
click at [695, 604] on textarea "Hi Faith :) So sorry to keep spamming your phone! I know winter still seems pre…" at bounding box center [826, 602] width 666 height 67
type textarea "Hi Faith :) So sorry to keep spamming your phone! I know winter still seems pre…"
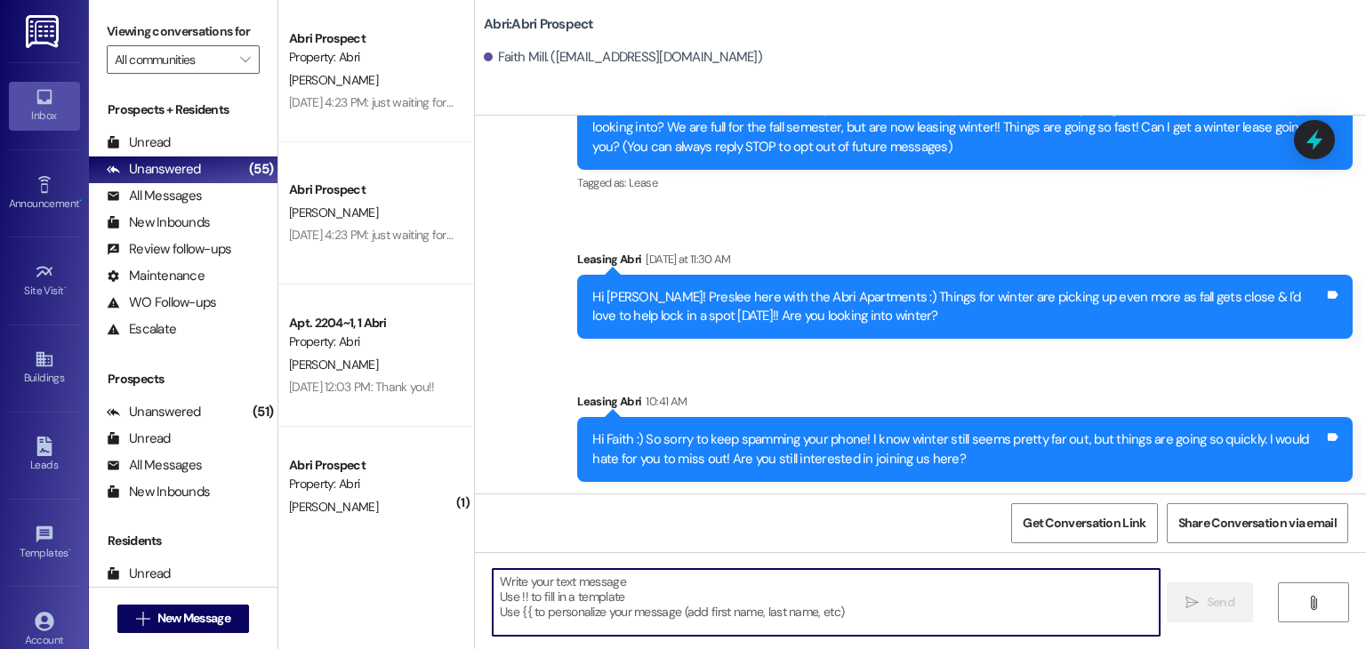
scroll to position [111, 0]
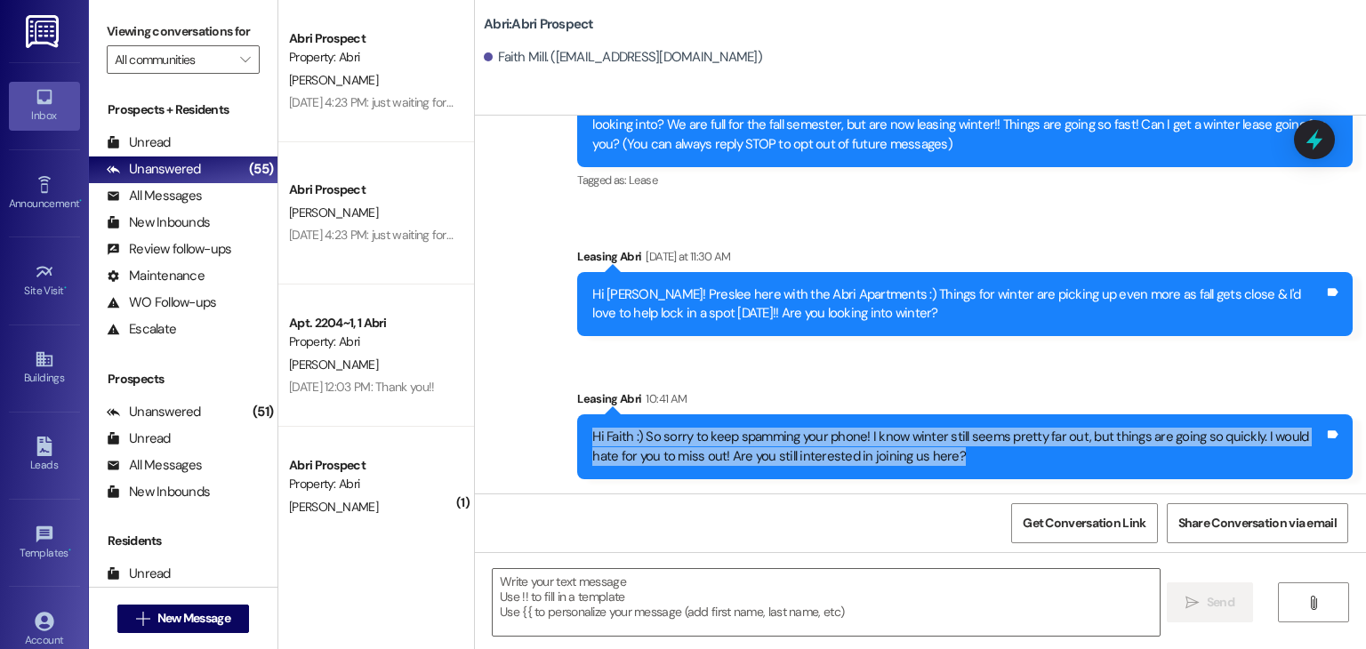
drag, startPoint x: 583, startPoint y: 438, endPoint x: 953, endPoint y: 462, distance: 370.7
click at [953, 462] on div "Hi Faith :) So sorry to keep spamming your phone! I know winter still seems pre…" at bounding box center [958, 447] width 732 height 38
copy div "Hi Faith :) So sorry to keep spamming your phone! I know winter still seems pre…"
click at [938, 469] on div "Hi Faith :) So sorry to keep spamming your phone! I know winter still seems pre…" at bounding box center [964, 446] width 775 height 65
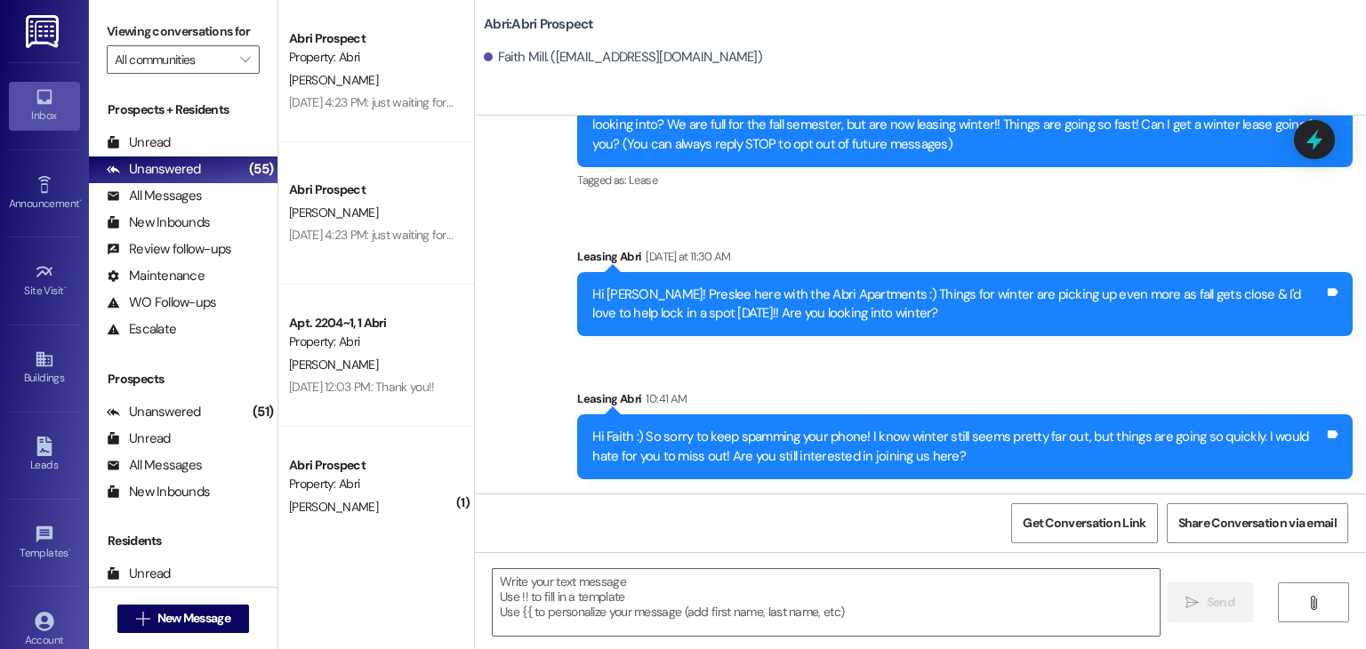
click at [204, 602] on div " New Message" at bounding box center [183, 619] width 132 height 44
click at [208, 613] on span "New Message" at bounding box center [193, 618] width 73 height 19
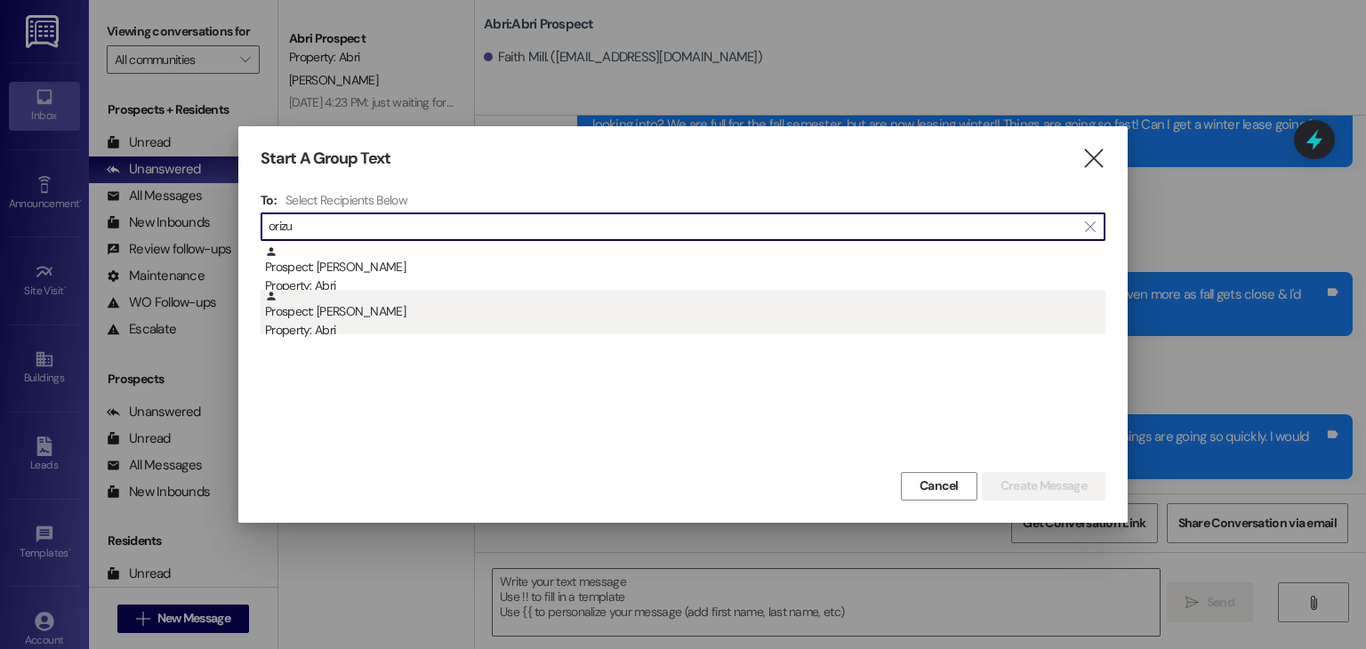
type input "orizu"
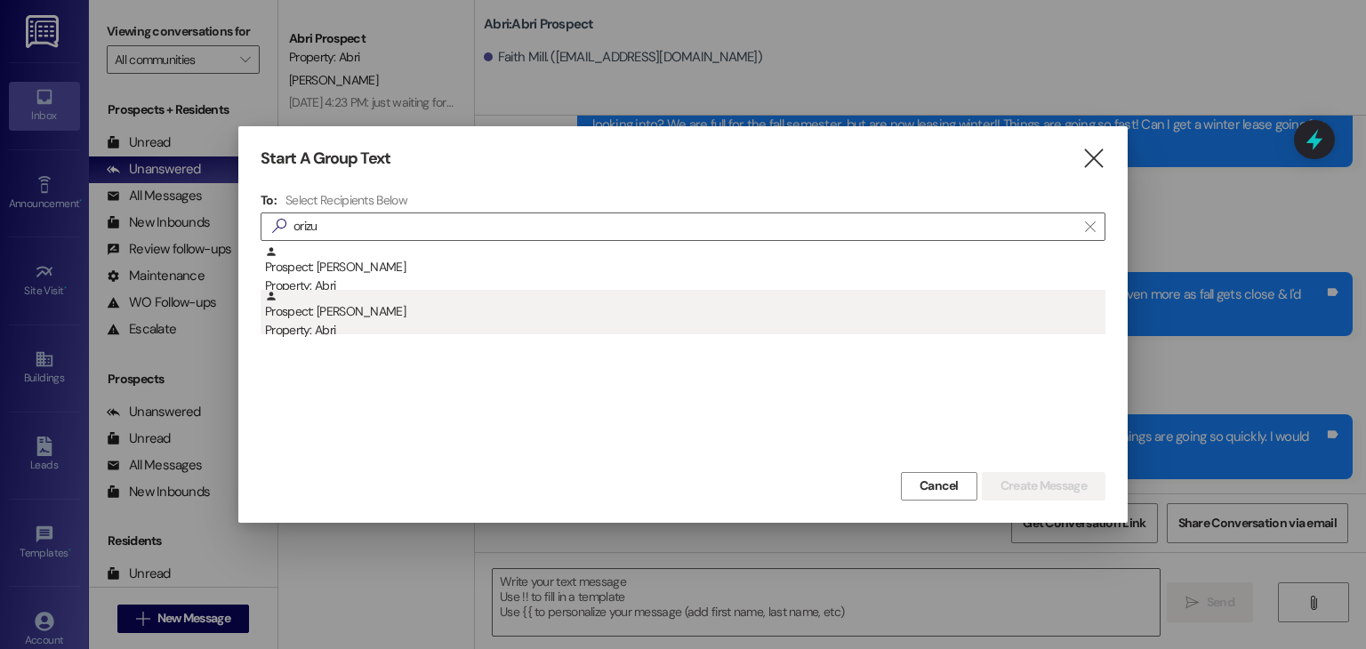
click at [363, 318] on div "Prospect: [PERSON_NAME] Property: Abri" at bounding box center [685, 315] width 840 height 51
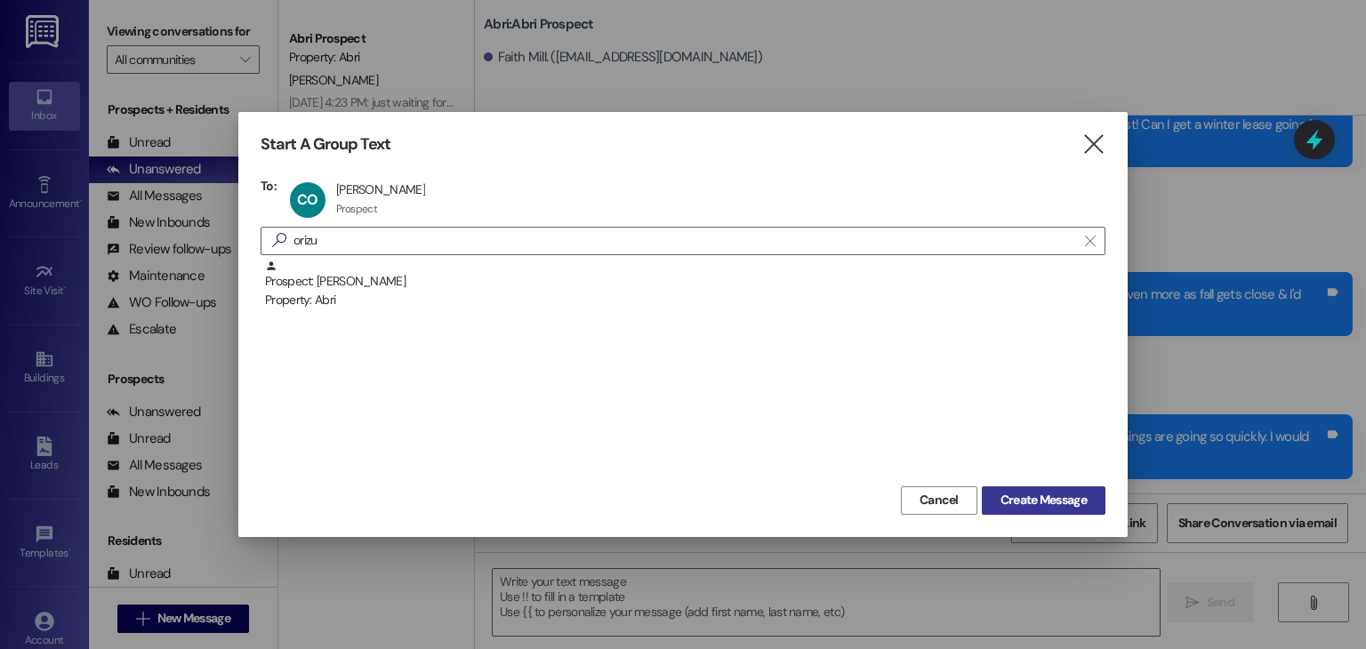
click at [1010, 507] on span "Create Message" at bounding box center [1043, 500] width 86 height 19
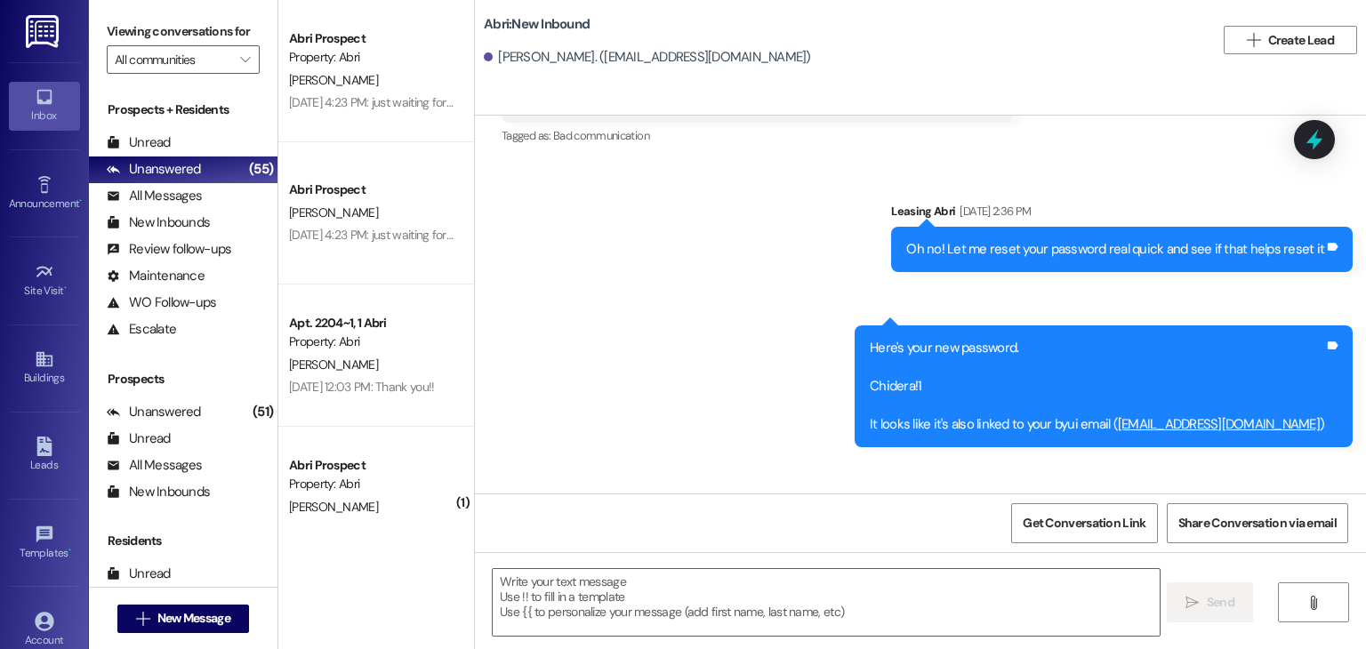
scroll to position [718, 0]
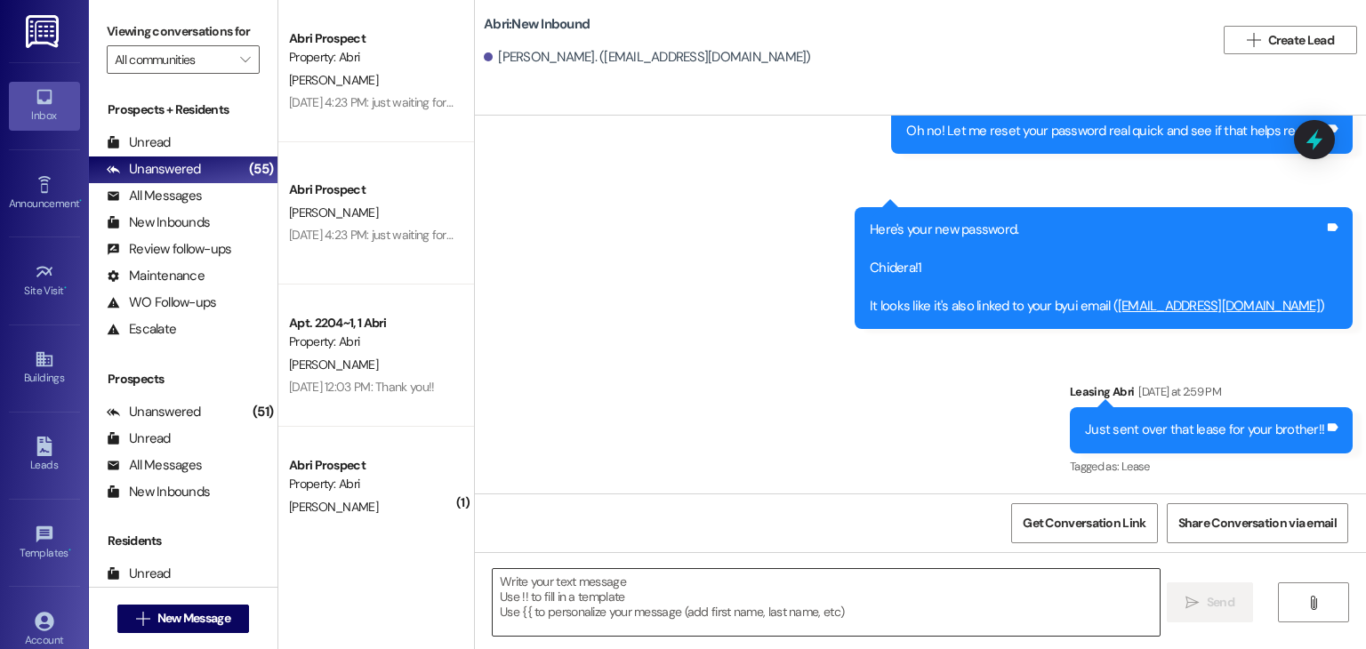
click at [558, 602] on textarea at bounding box center [826, 602] width 666 height 67
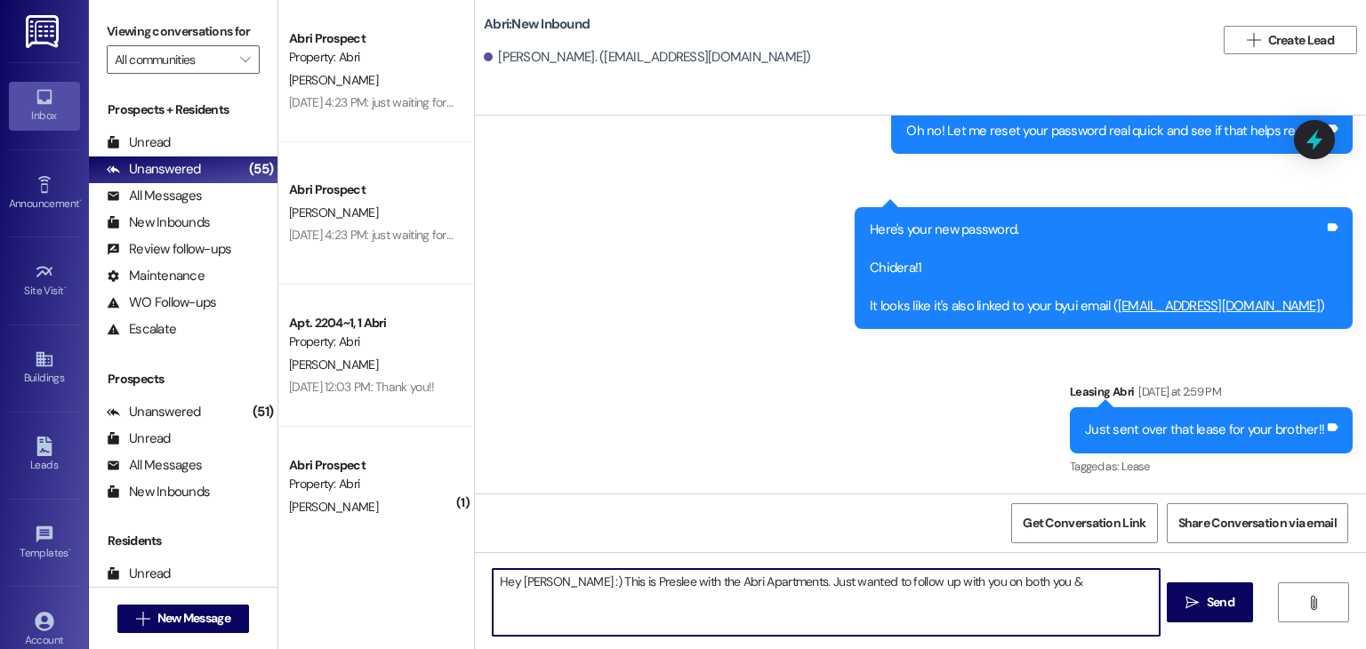
paste textarea "Chimelumeze"
click at [692, 603] on textarea "Hey [PERSON_NAME] :) This is Preslee with the Abri Apartments. Just wanted to f…" at bounding box center [826, 602] width 666 height 67
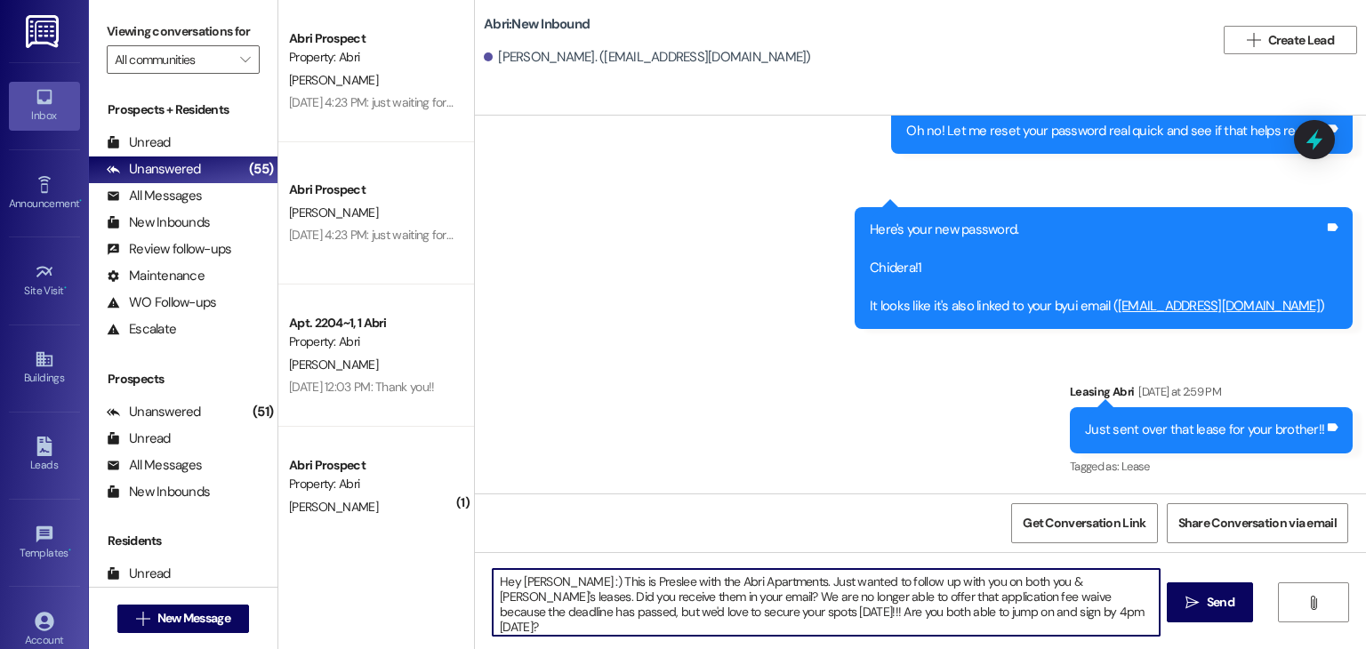
type textarea "Hey [PERSON_NAME] :) This is Preslee with the Abri Apartments. Just wanted to f…"
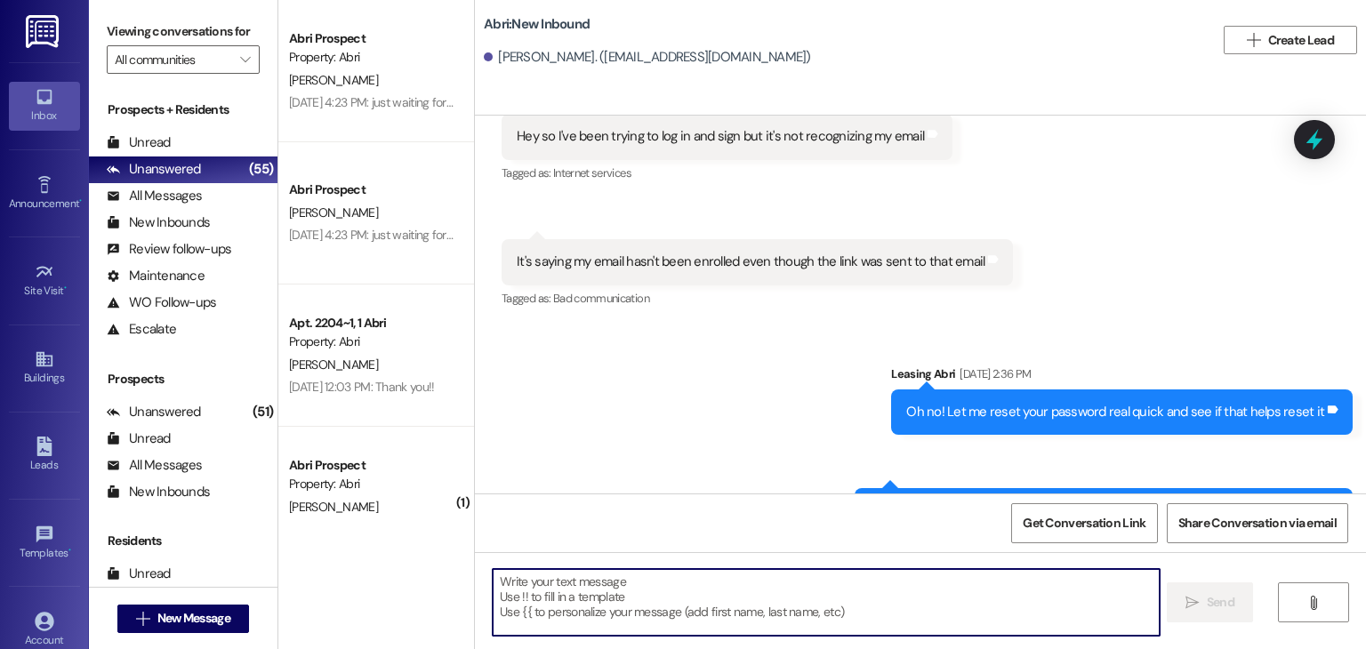
scroll to position [879, 0]
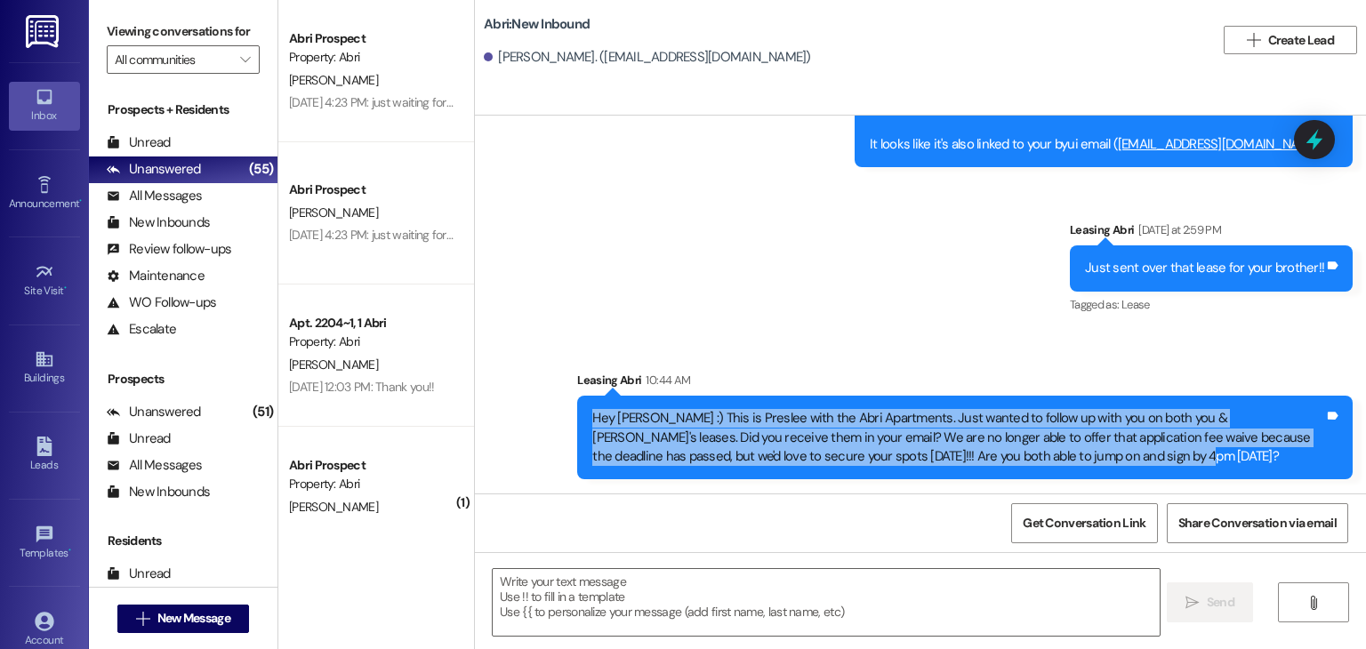
drag, startPoint x: 580, startPoint y: 416, endPoint x: 1079, endPoint y: 473, distance: 503.0
click at [1079, 473] on div "Hey [PERSON_NAME] :) This is Preslee with the Abri Apartments. Just wanted to f…" at bounding box center [964, 438] width 775 height 84
copy div "Hey [PERSON_NAME] :) This is Preslee with the Abri Apartments. Just wanted to f…"
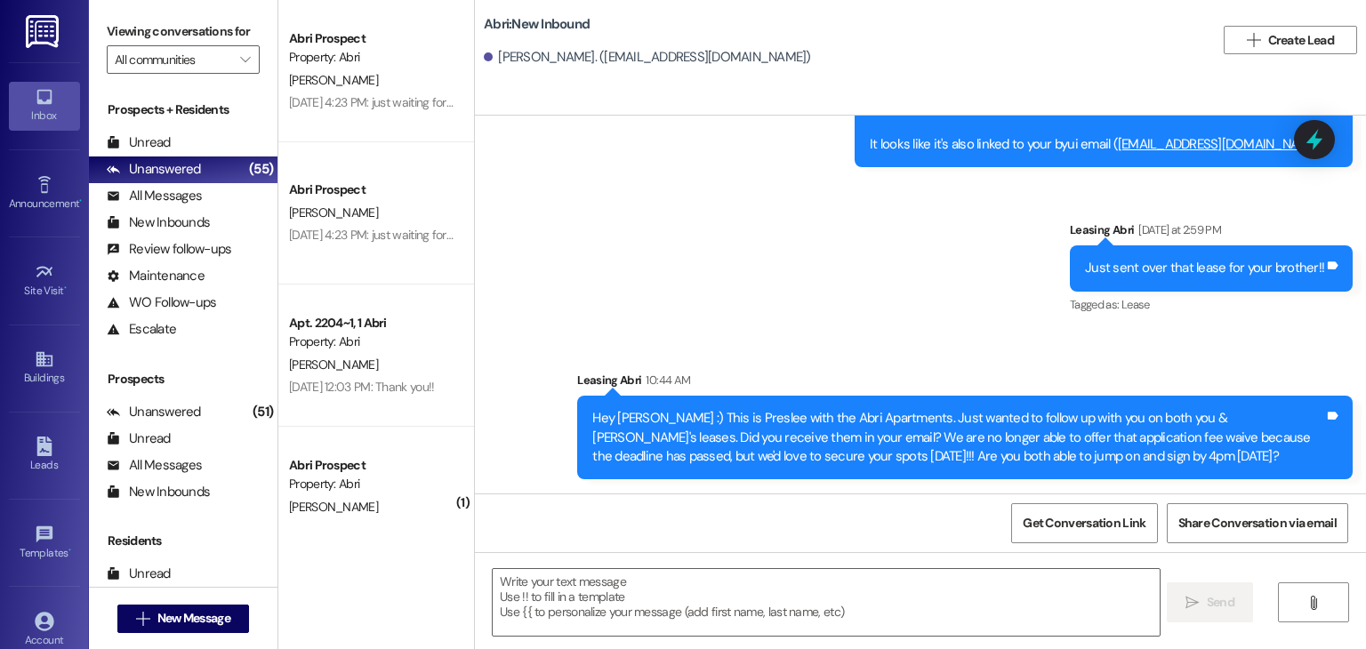
click at [841, 267] on div "Sent via SMS Leasing Abri [DATE] 2:36 PM Oh no! Let me reset your password real…" at bounding box center [920, 187] width 891 height 611
click at [198, 623] on span "New Message" at bounding box center [193, 618] width 73 height 19
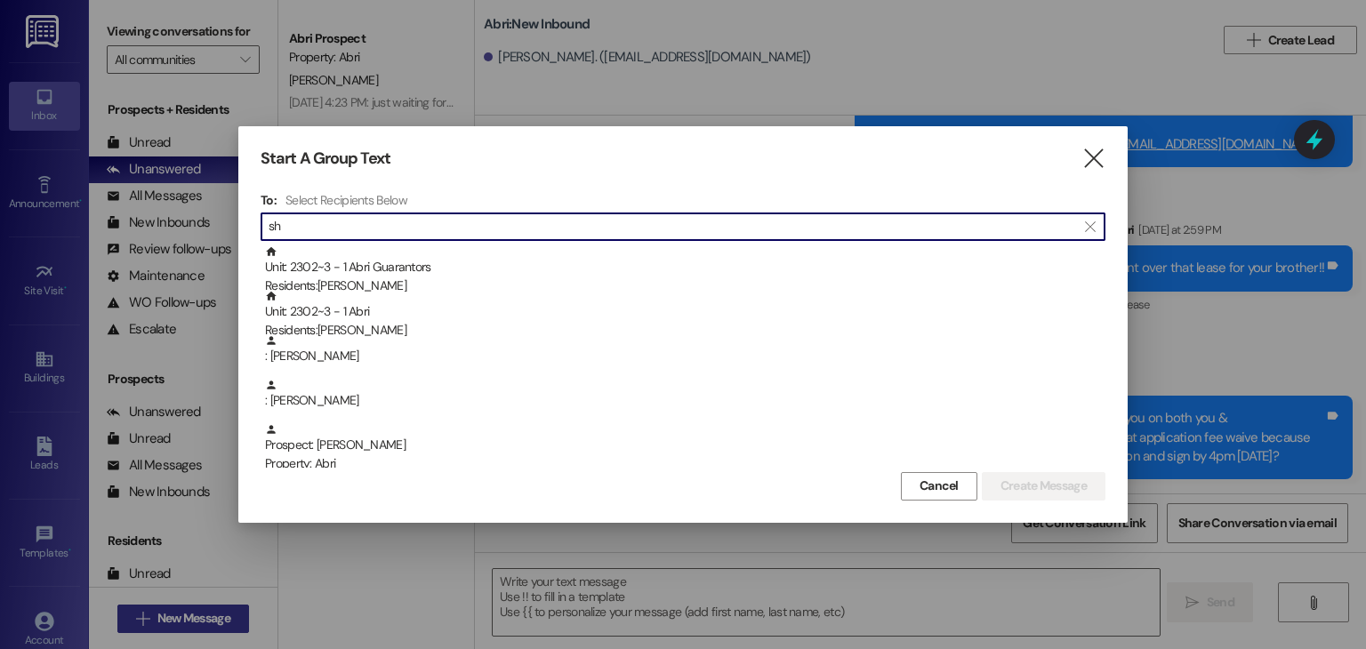
type input "s"
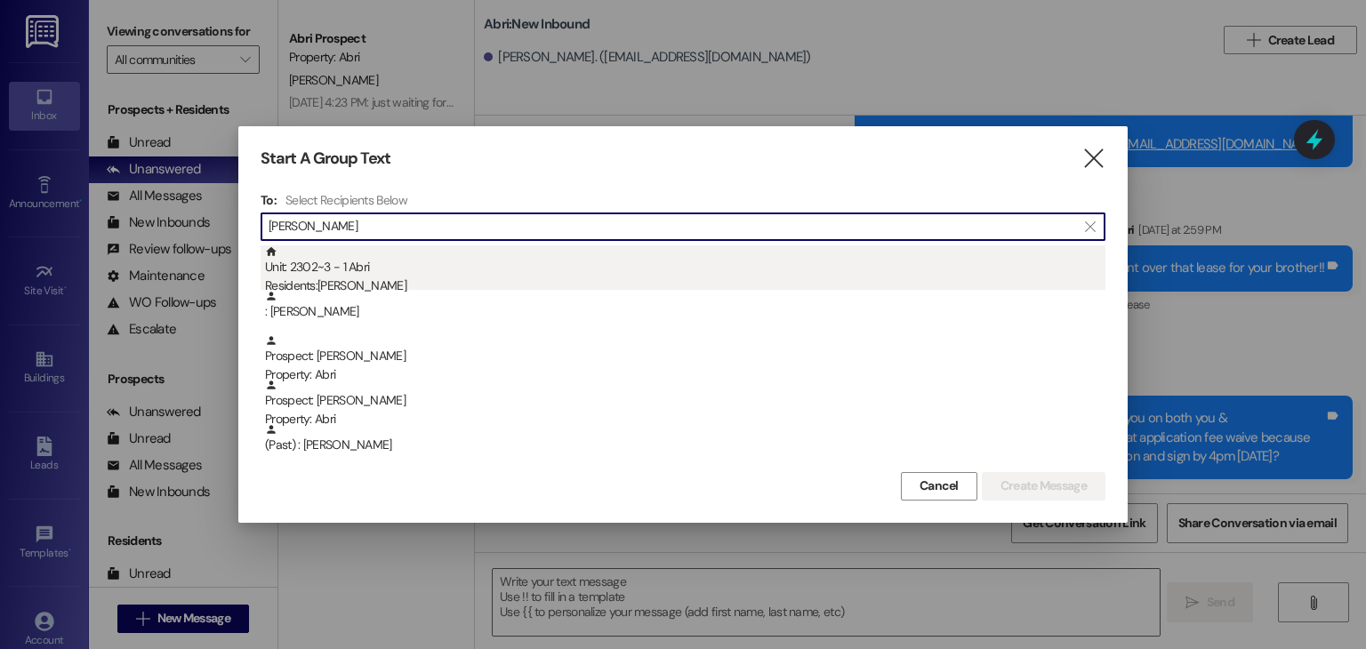
type input "[PERSON_NAME]"
click at [378, 277] on div "Residents: [PERSON_NAME]" at bounding box center [685, 286] width 840 height 19
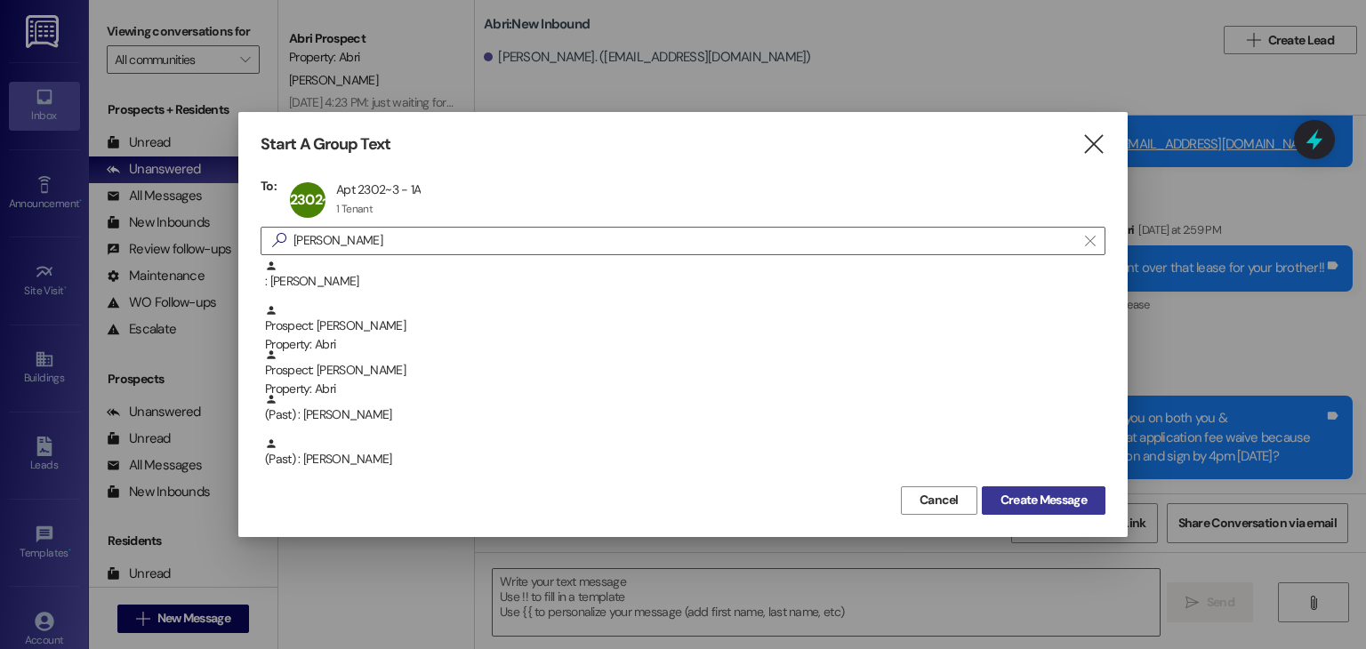
click at [1046, 499] on span "Create Message" at bounding box center [1043, 500] width 86 height 19
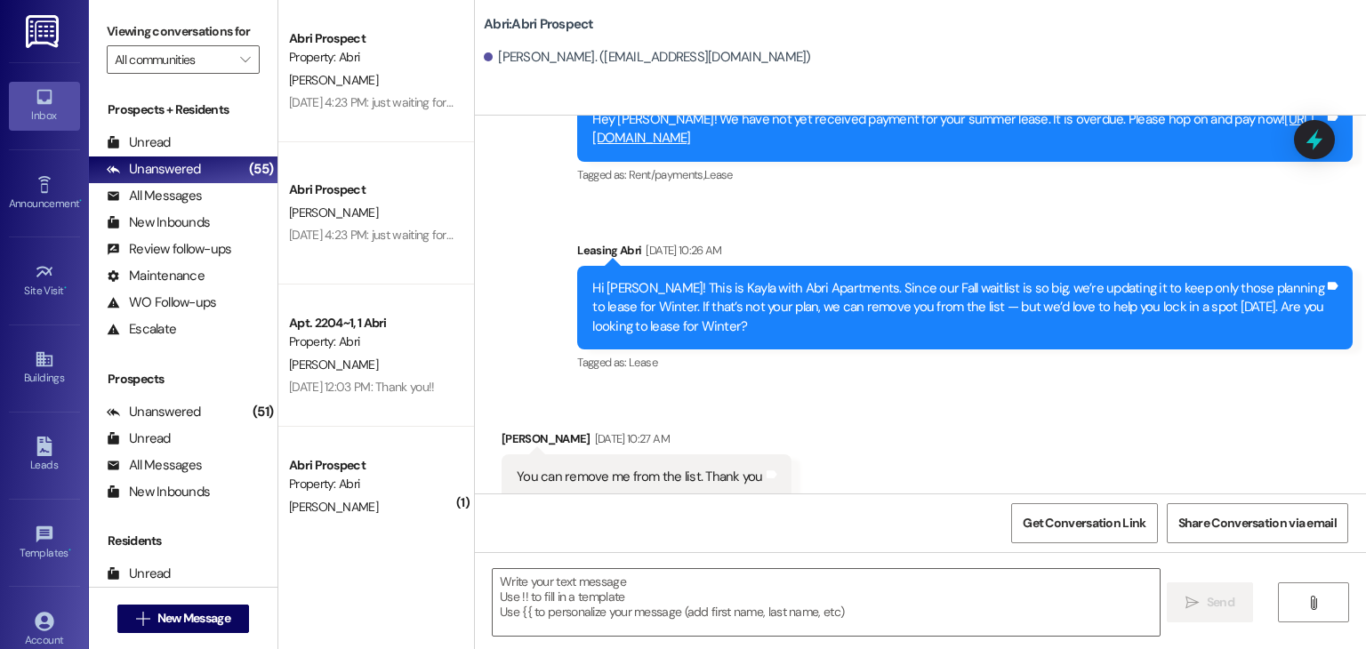
scroll to position [738, 0]
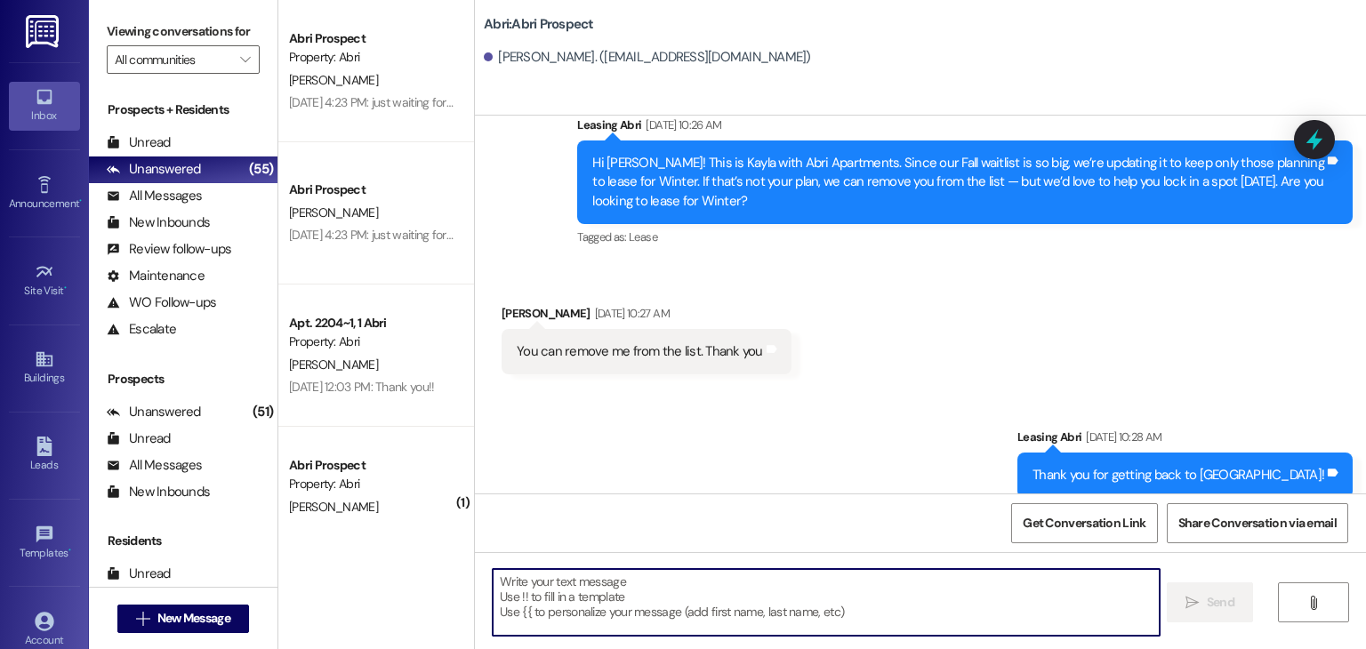
click at [629, 583] on textarea at bounding box center [826, 602] width 666 height 67
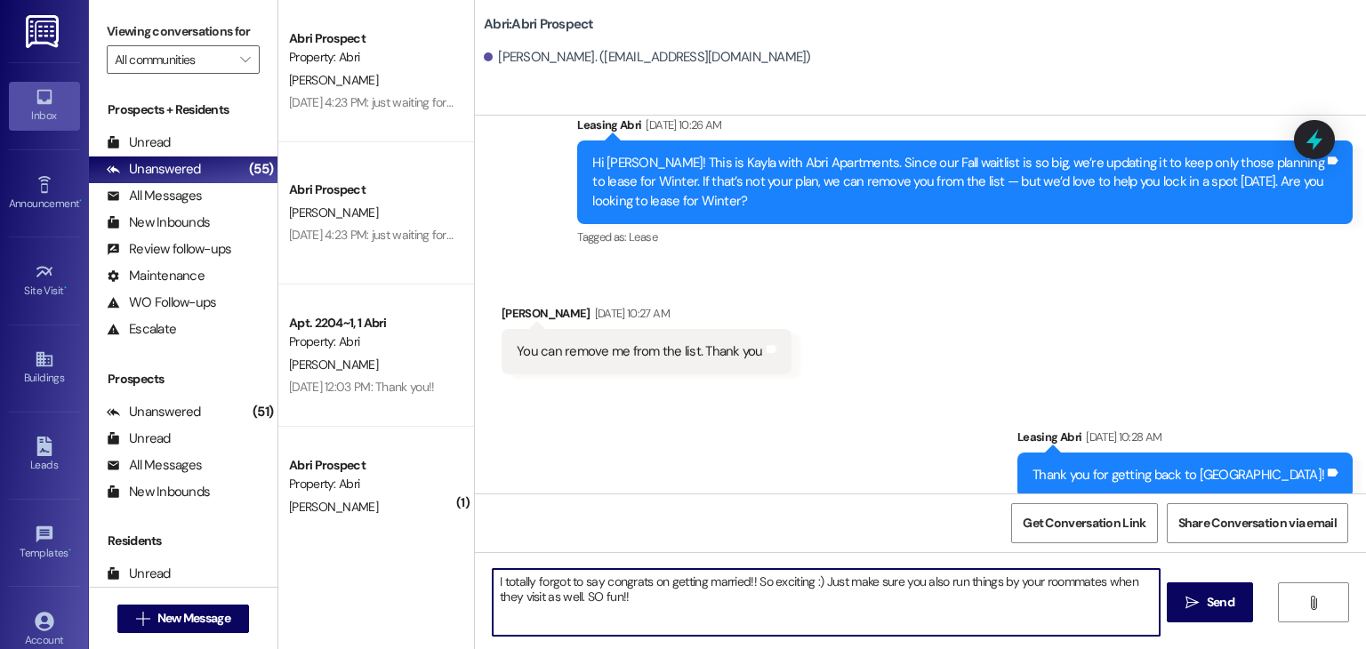
click at [804, 582] on textarea "I totally forgot to say congrats on getting married!! So exciting :) Just make …" at bounding box center [826, 602] width 666 height 67
click at [582, 595] on textarea "I totally forgot to say congrats on getting married!! :) Just make sure you als…" at bounding box center [826, 602] width 666 height 67
type textarea "I totally forgot to say congrats on getting married!! :) Just make sure you als…"
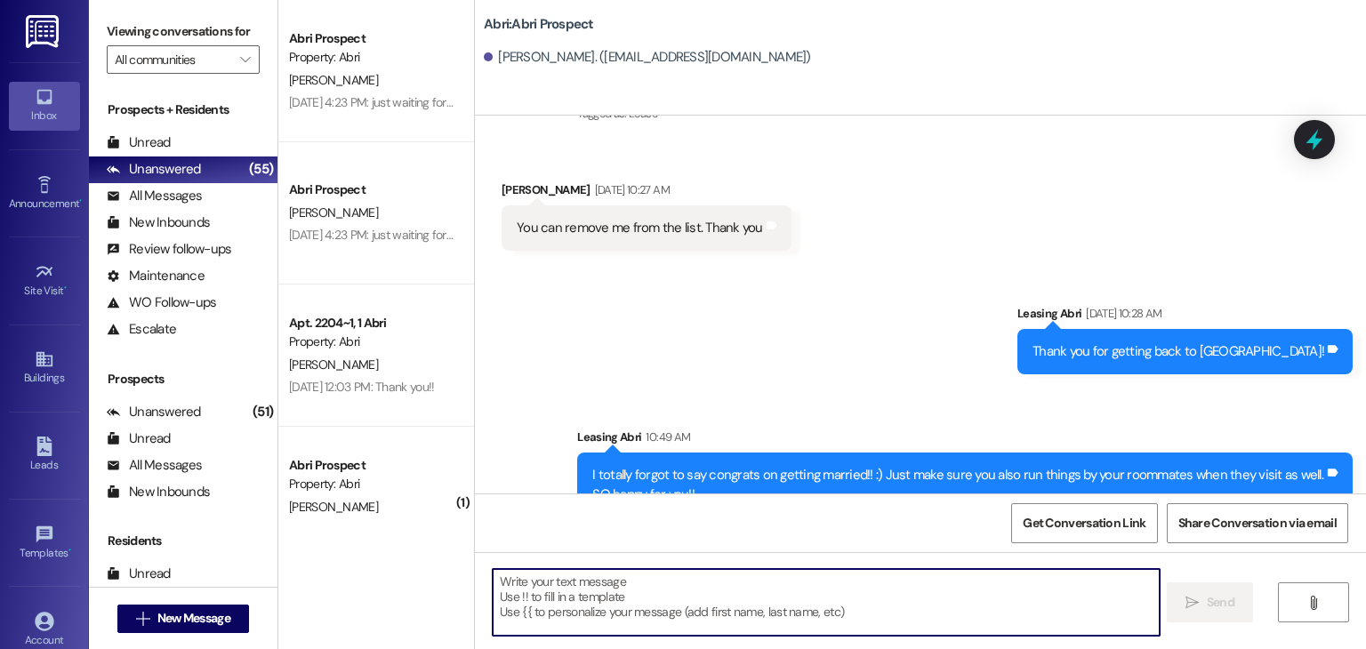
scroll to position [881, 0]
